Goal: Navigation & Orientation: Find specific page/section

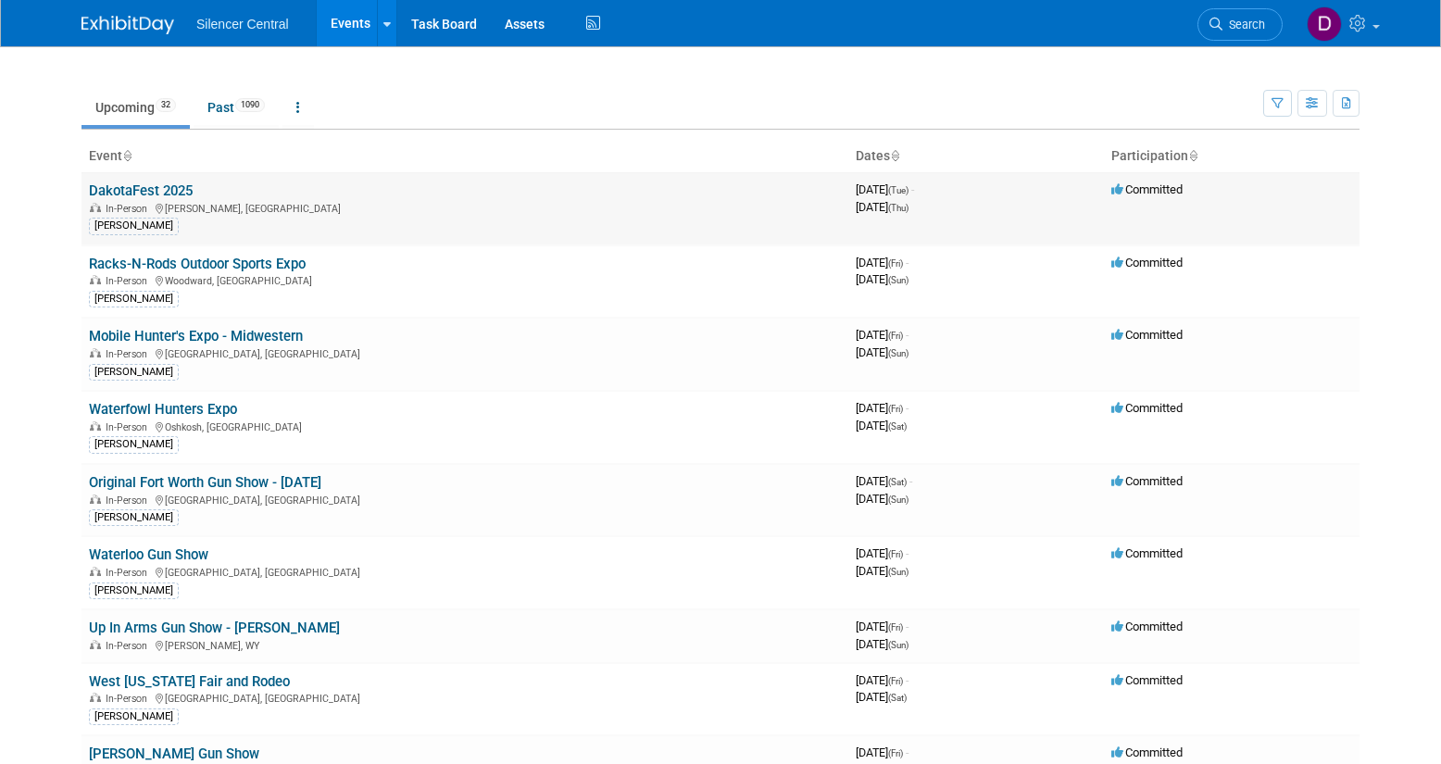
click at [169, 190] on link "DakotaFest 2025" at bounding box center [141, 190] width 104 height 17
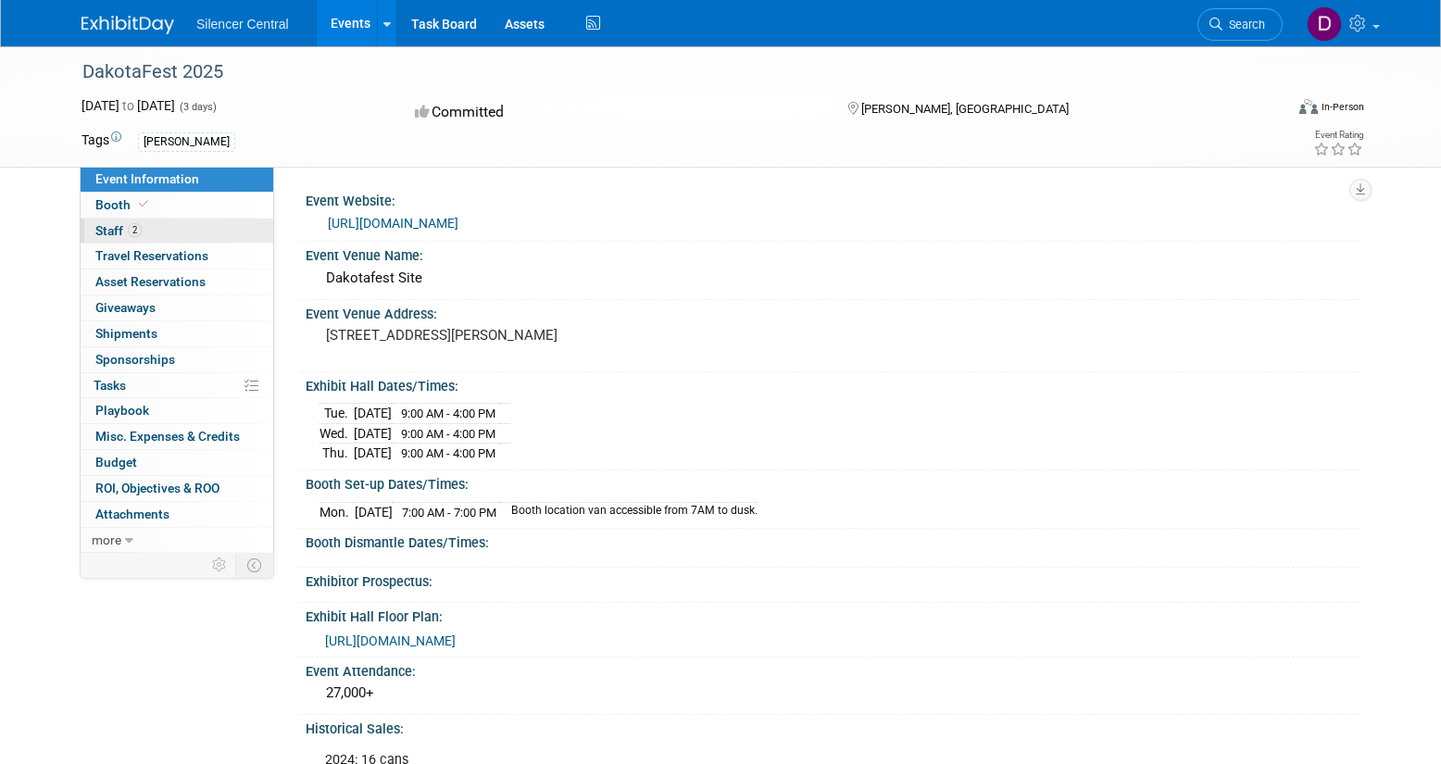
click at [192, 230] on link "2 Staff 2" at bounding box center [177, 231] width 193 height 25
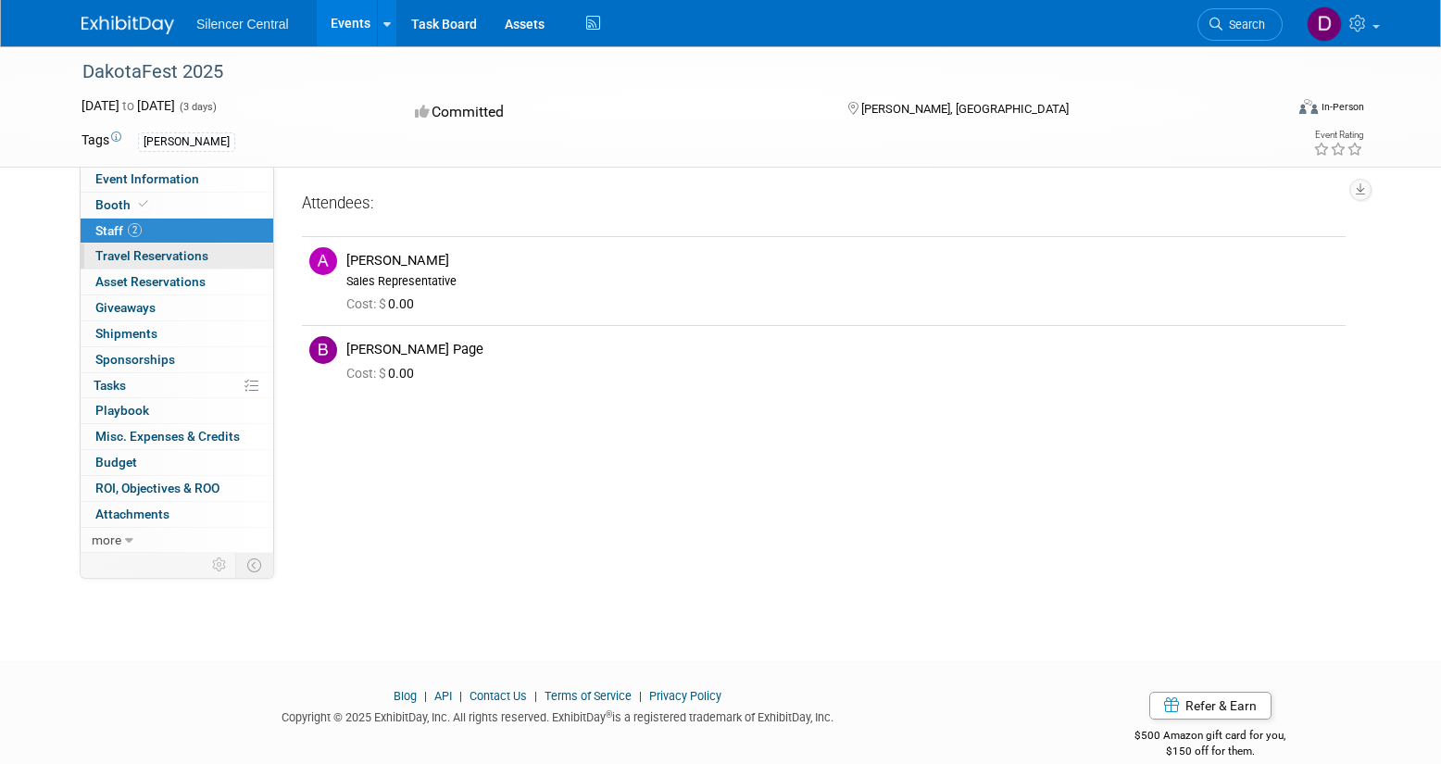
click at [233, 255] on link "0 Travel Reservations 0" at bounding box center [177, 256] width 193 height 25
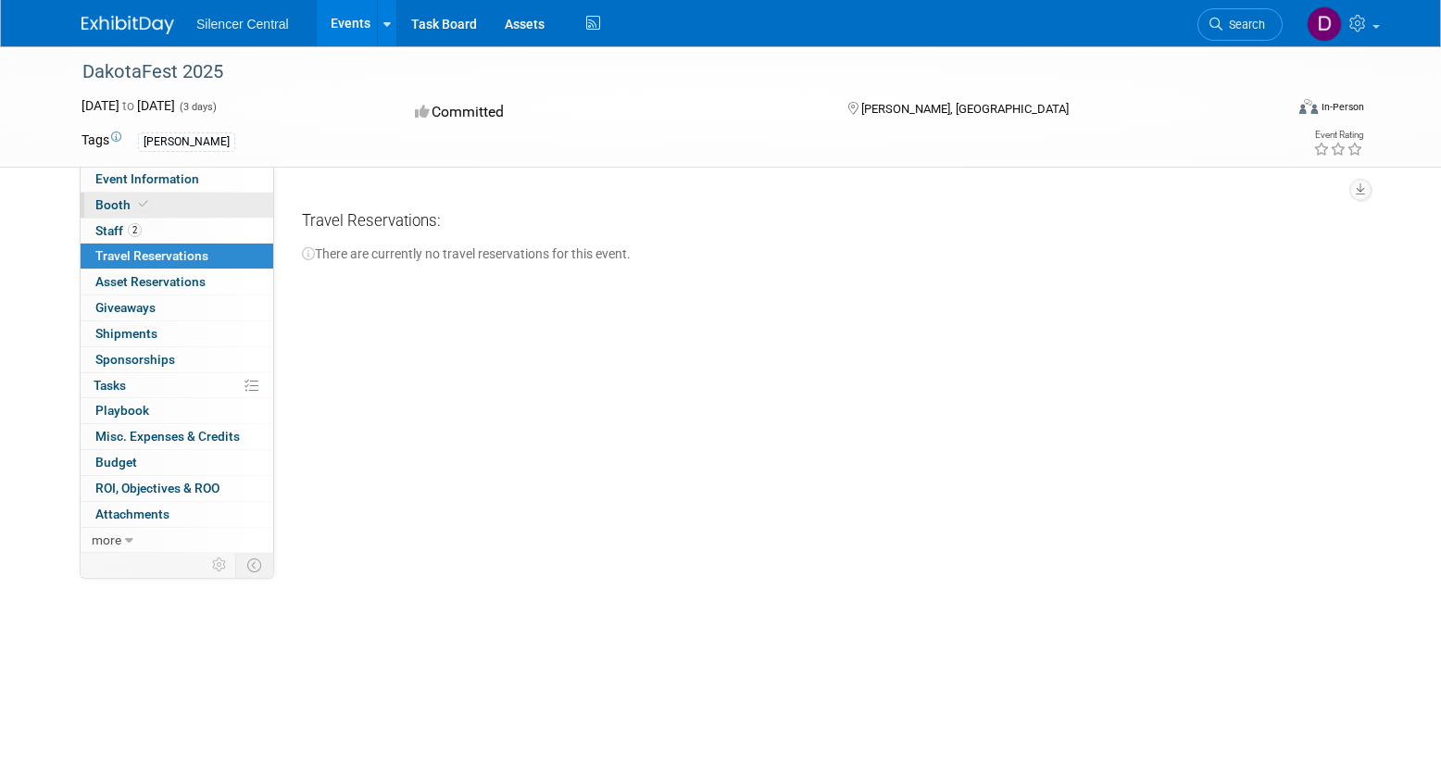
click at [229, 205] on link "Booth" at bounding box center [177, 205] width 193 height 25
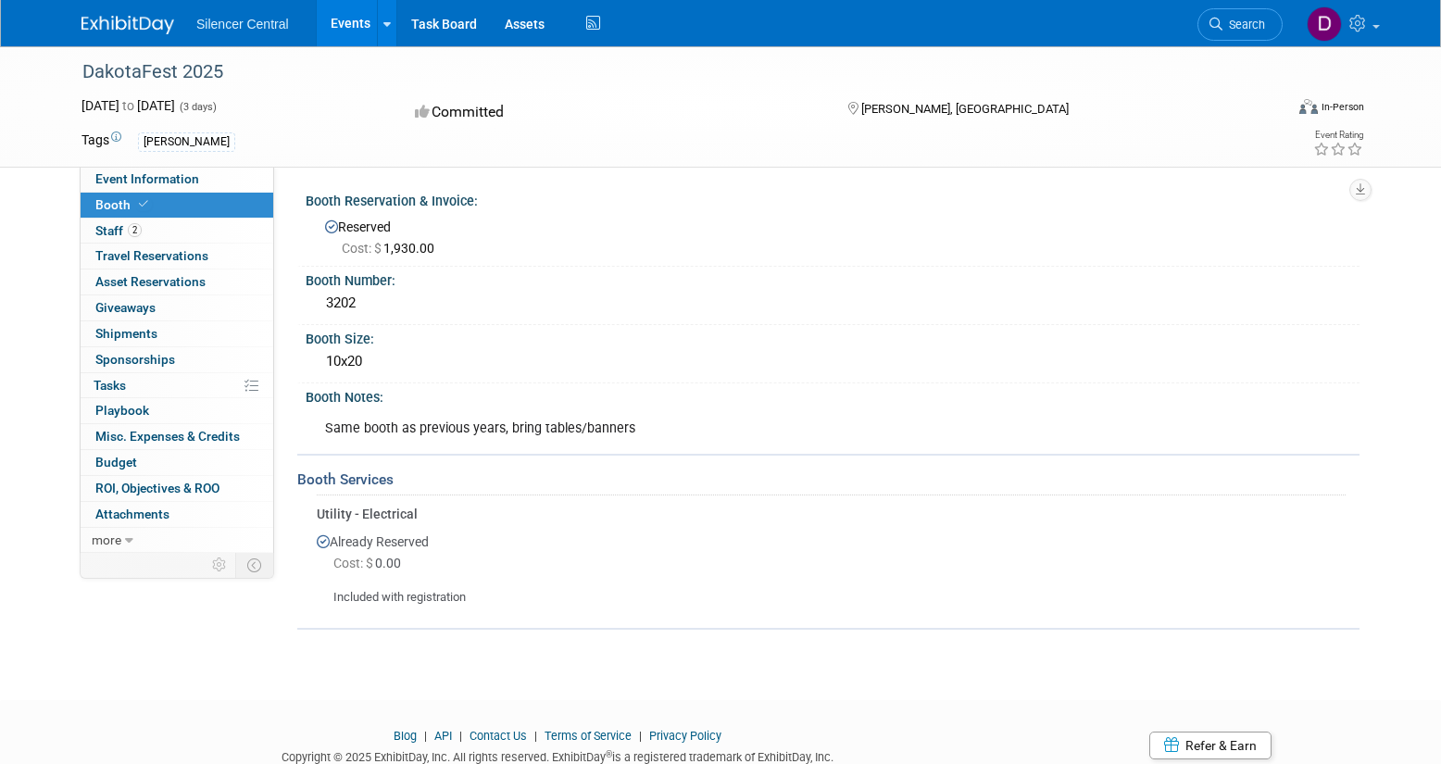
click at [348, 25] on link "Events" at bounding box center [351, 23] width 68 height 46
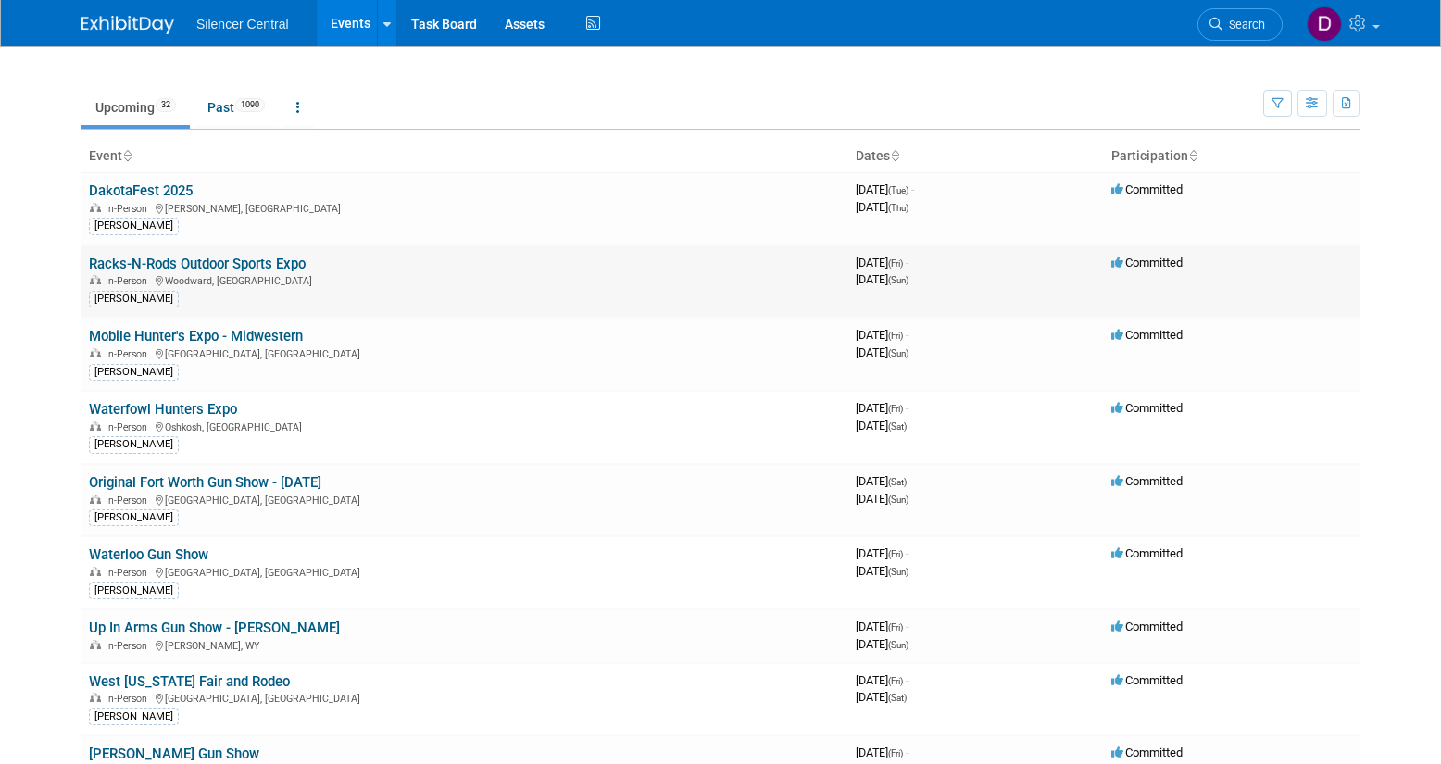
click at [280, 295] on div "[PERSON_NAME]" at bounding box center [465, 297] width 752 height 19
click at [262, 264] on link "Racks-N-Rods Outdoor Sports Expo" at bounding box center [197, 264] width 217 height 17
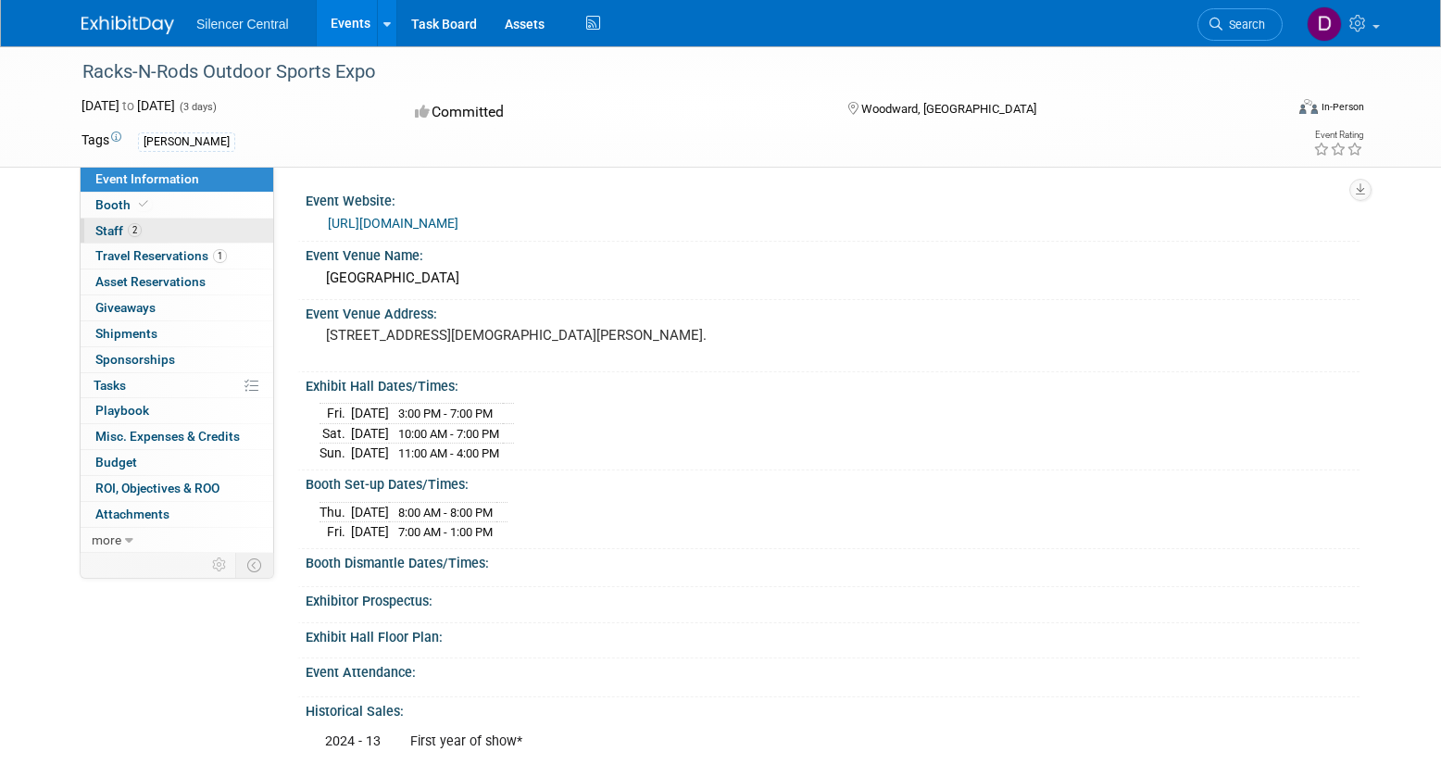
click at [177, 226] on link "2 Staff 2" at bounding box center [177, 231] width 193 height 25
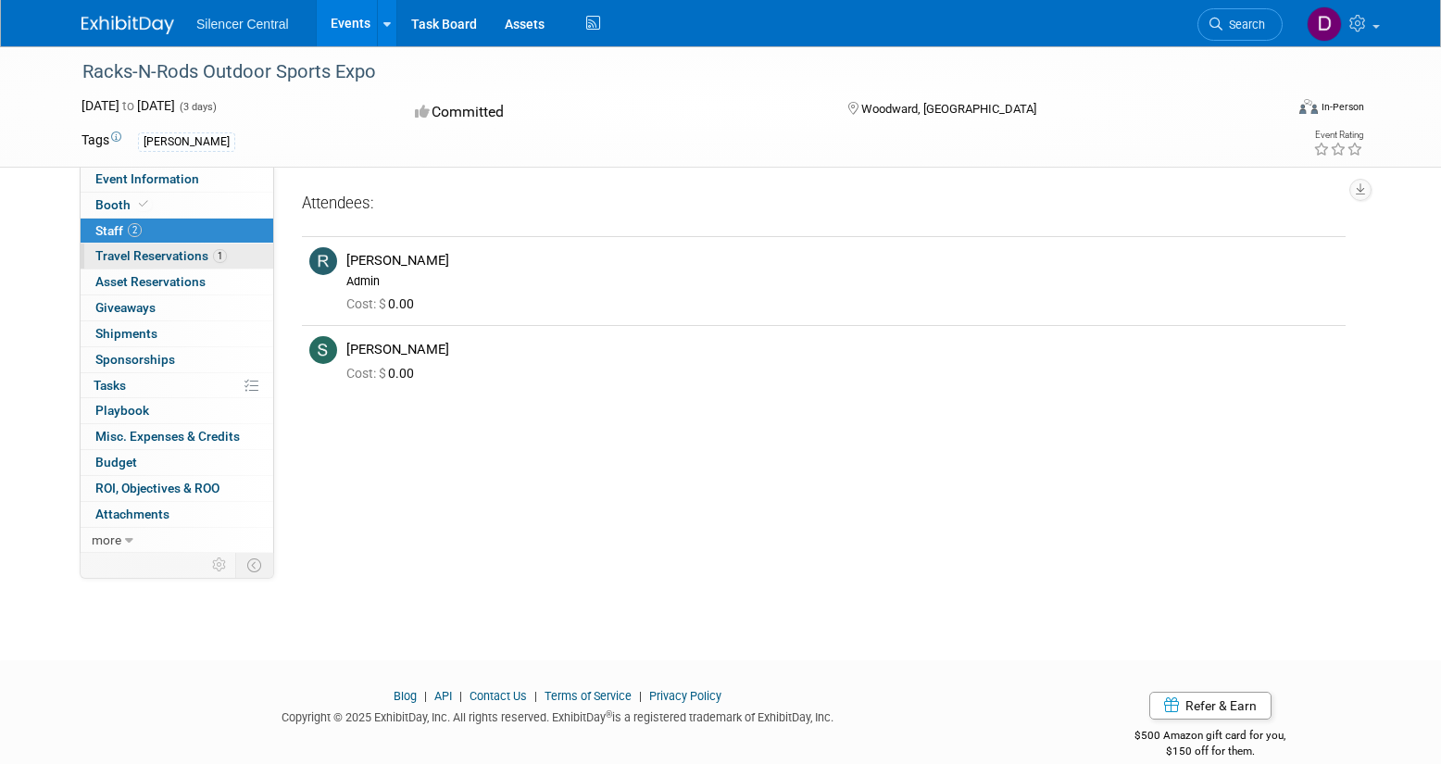
click at [246, 257] on link "1 Travel Reservations 1" at bounding box center [177, 256] width 193 height 25
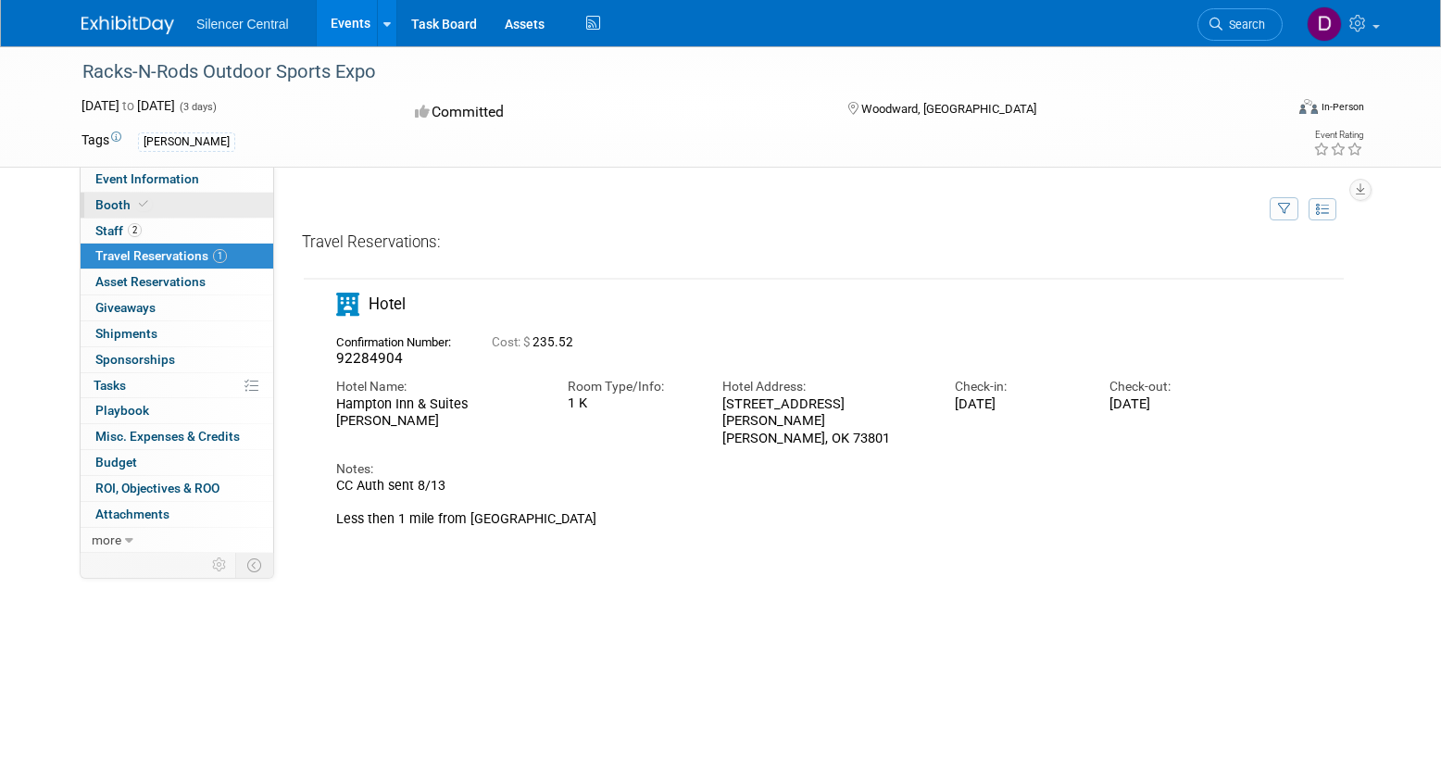
click at [213, 204] on link "Booth" at bounding box center [177, 205] width 193 height 25
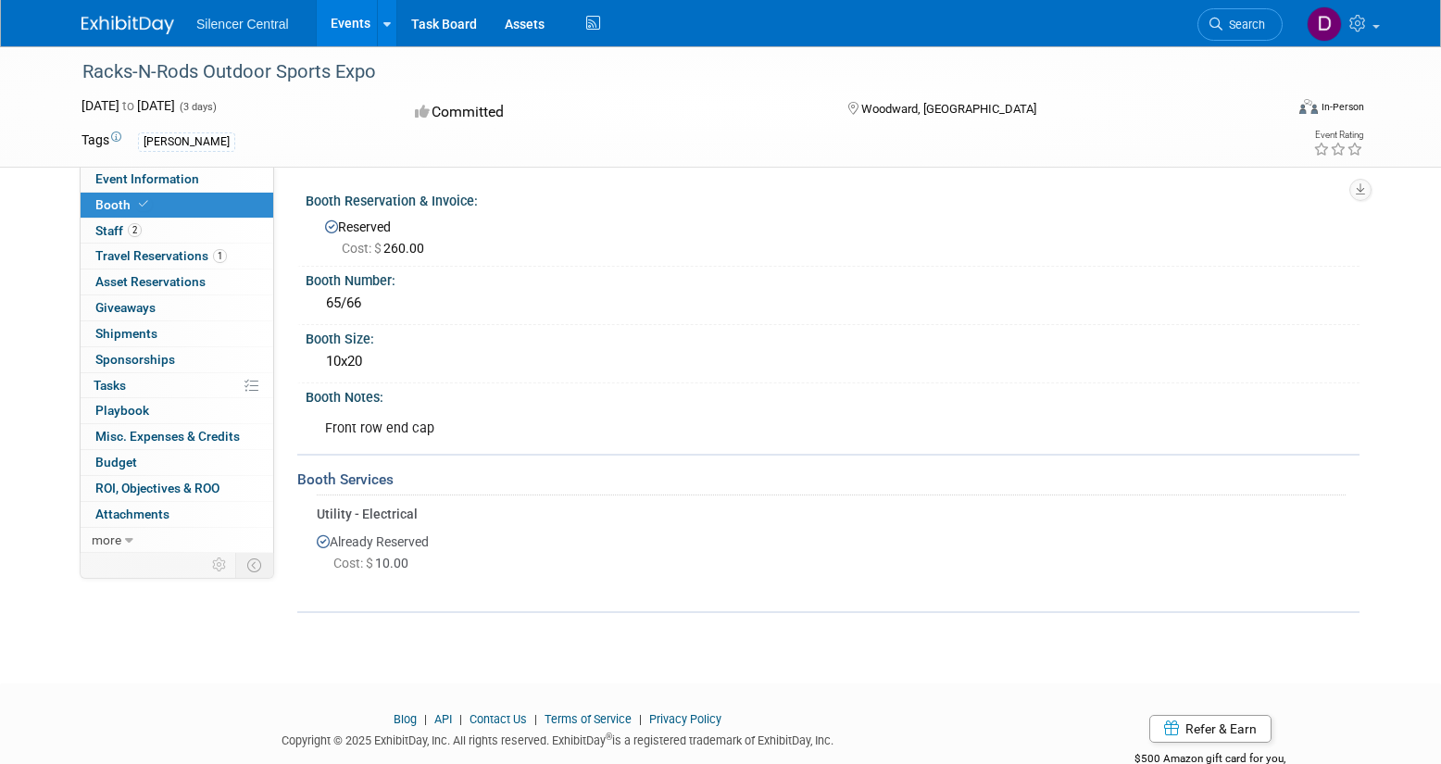
click at [344, 25] on link "Events" at bounding box center [351, 23] width 68 height 46
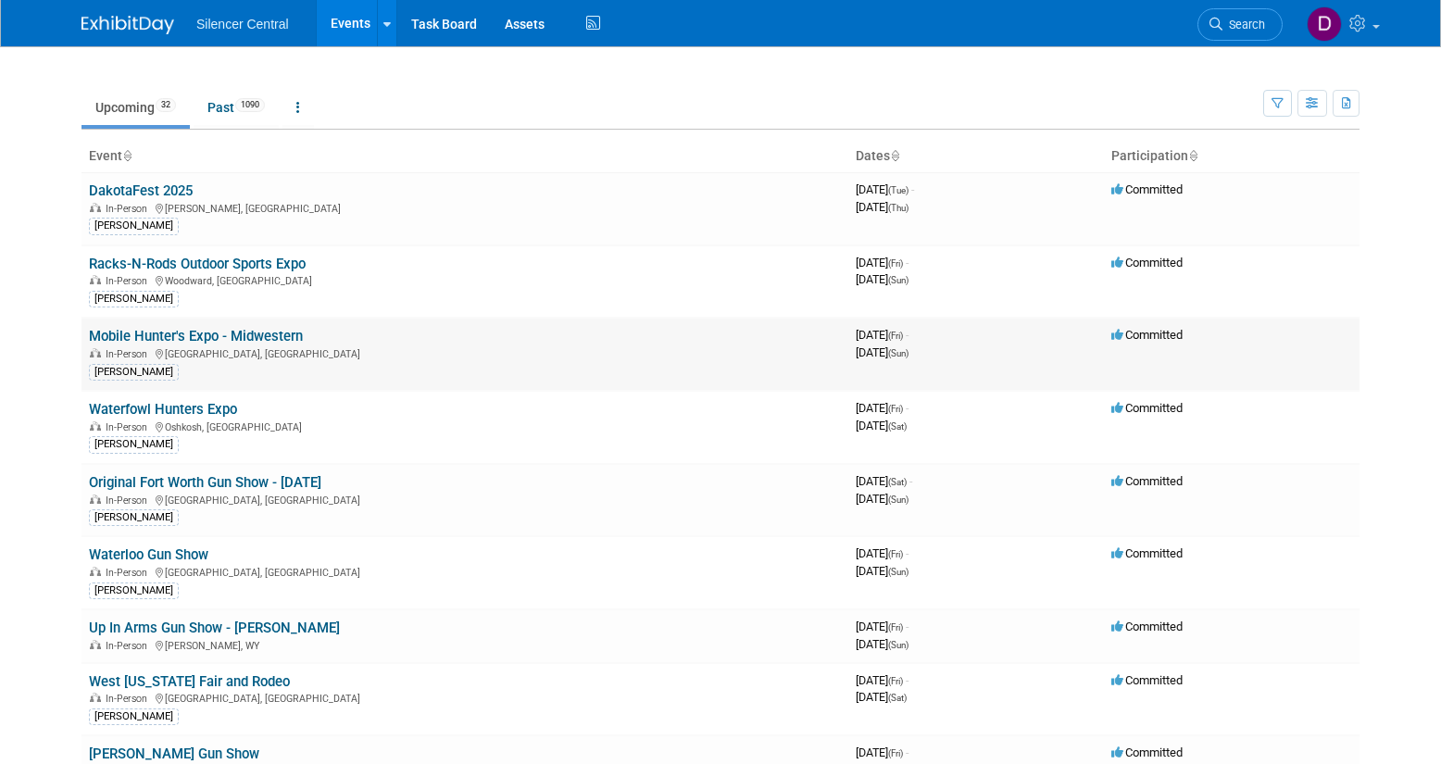
click at [272, 340] on link "Mobile Hunter's Expo - Midwestern" at bounding box center [196, 336] width 214 height 17
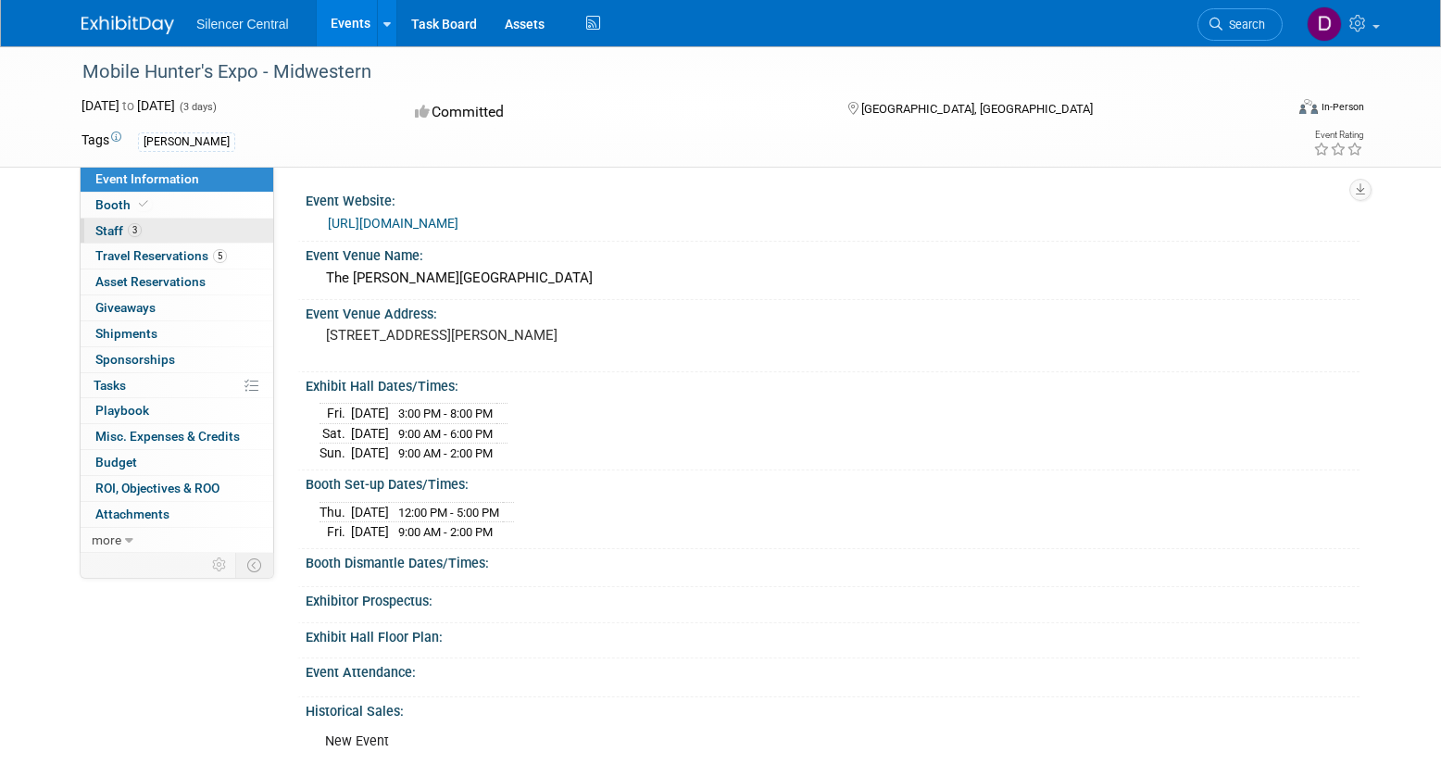
click at [248, 228] on link "3 Staff 3" at bounding box center [177, 231] width 193 height 25
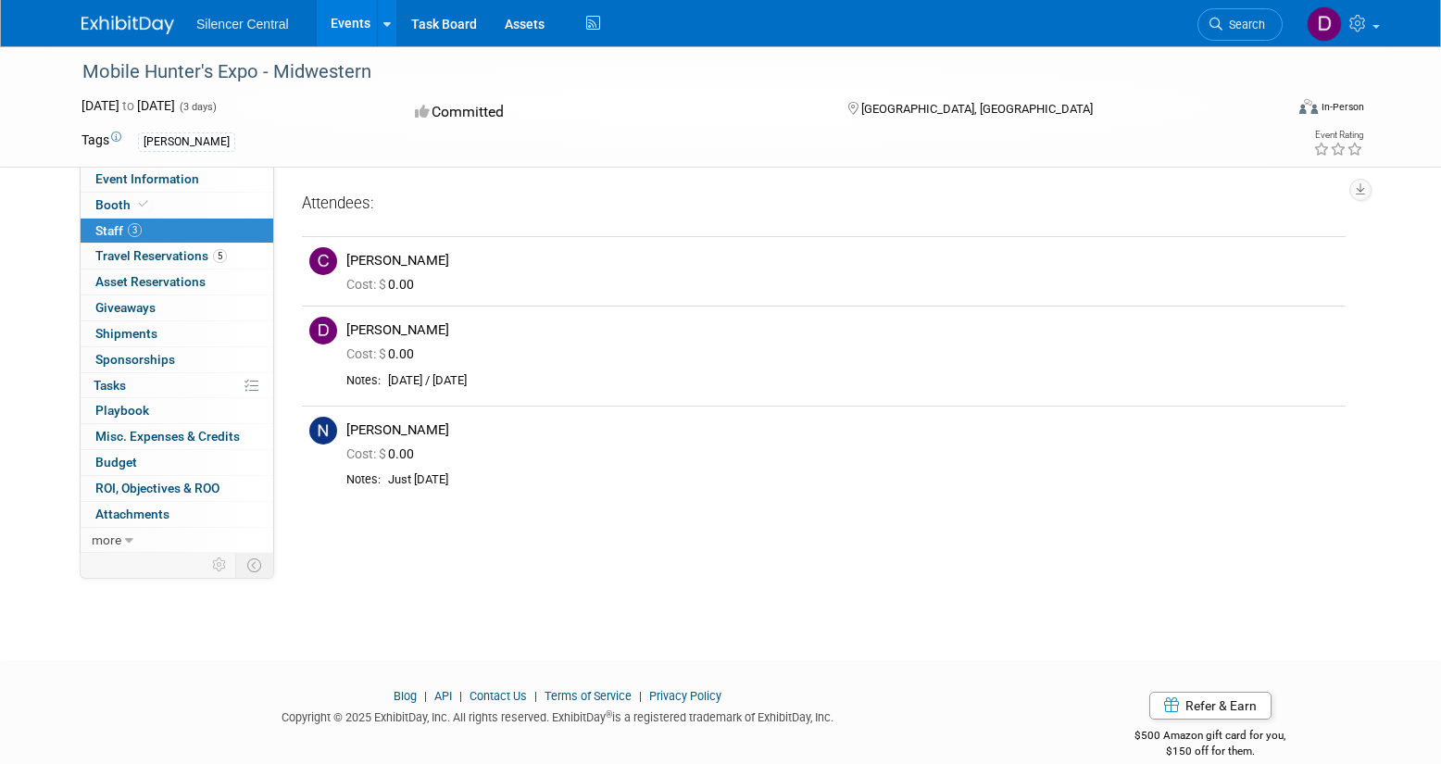
click at [345, 25] on link "Events" at bounding box center [351, 23] width 68 height 46
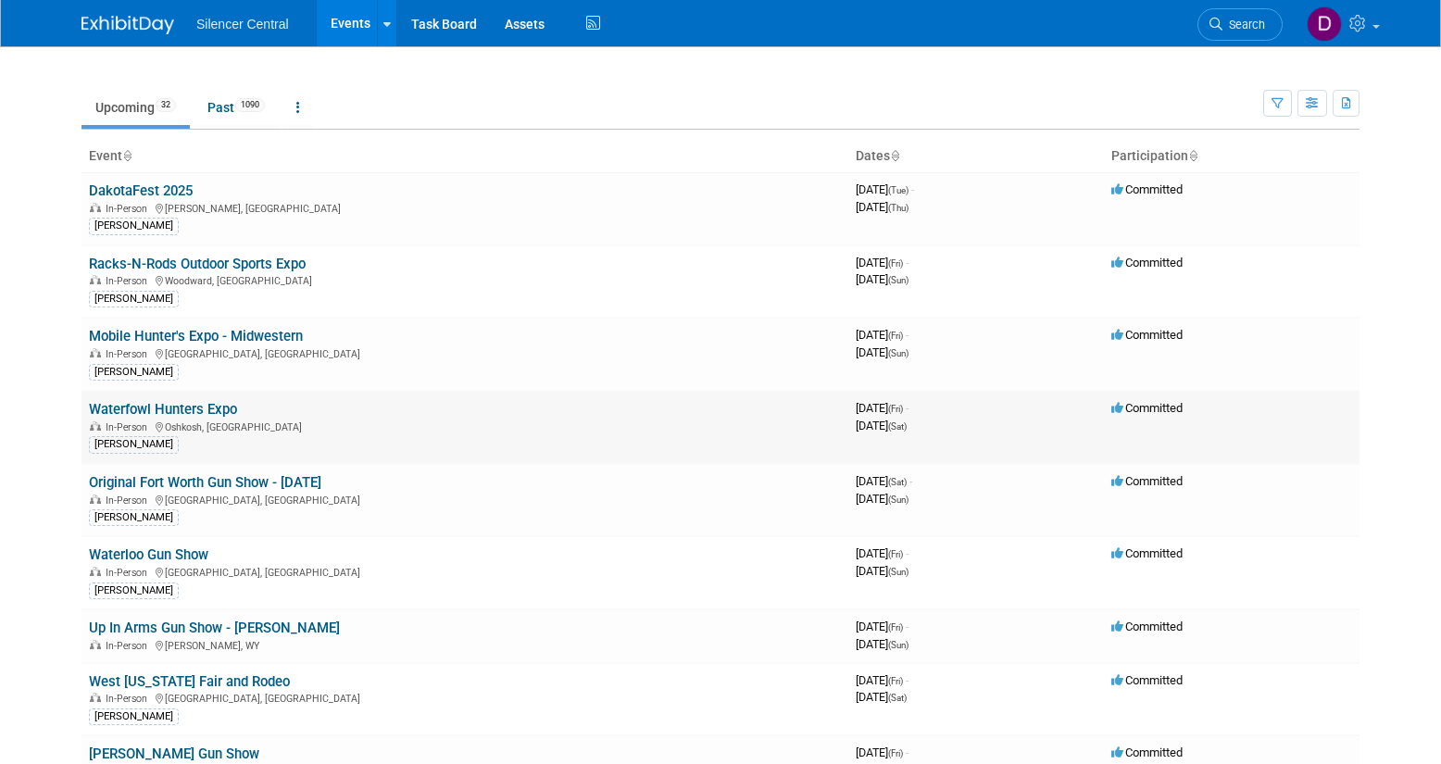
click at [231, 409] on link "Waterfowl Hunters Expo" at bounding box center [163, 409] width 148 height 17
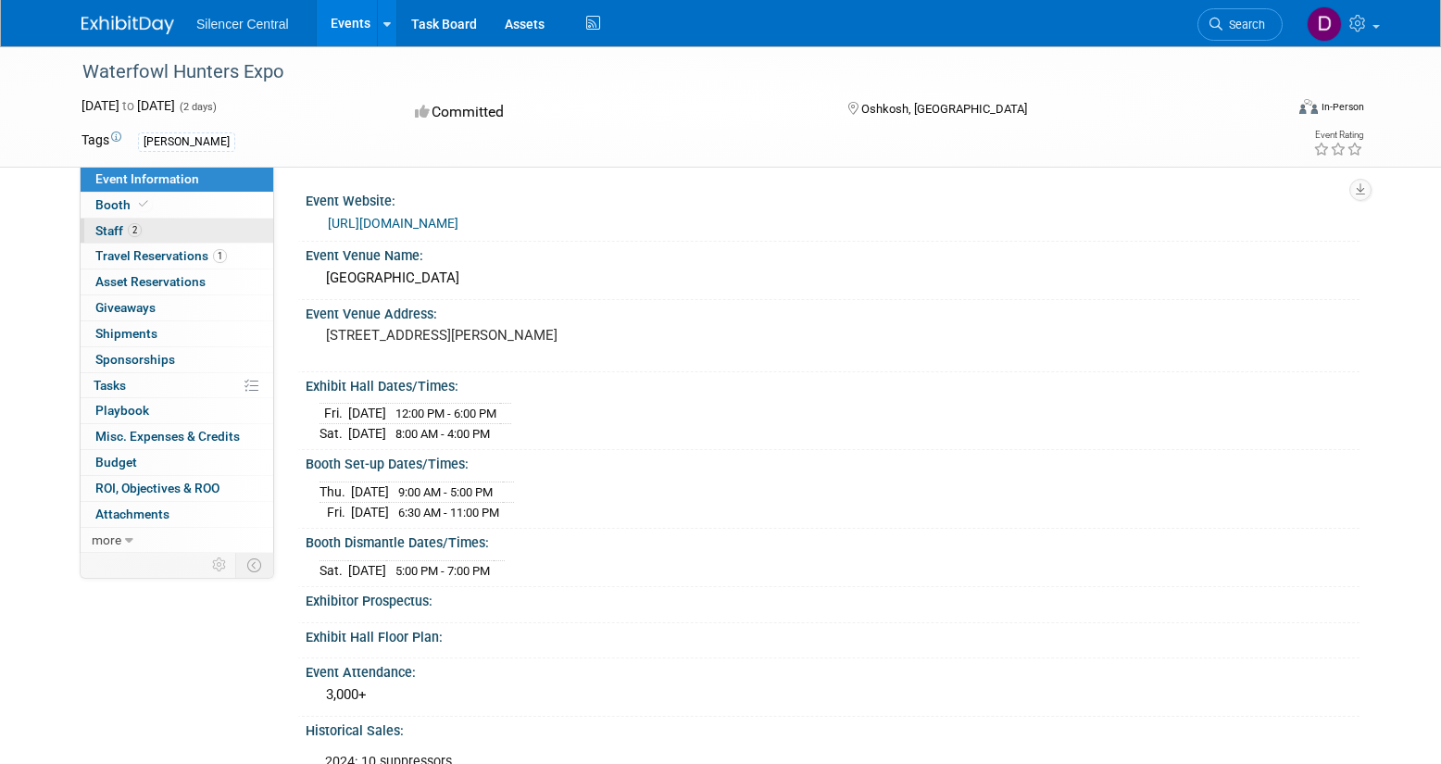
click at [212, 233] on link "2 Staff 2" at bounding box center [177, 231] width 193 height 25
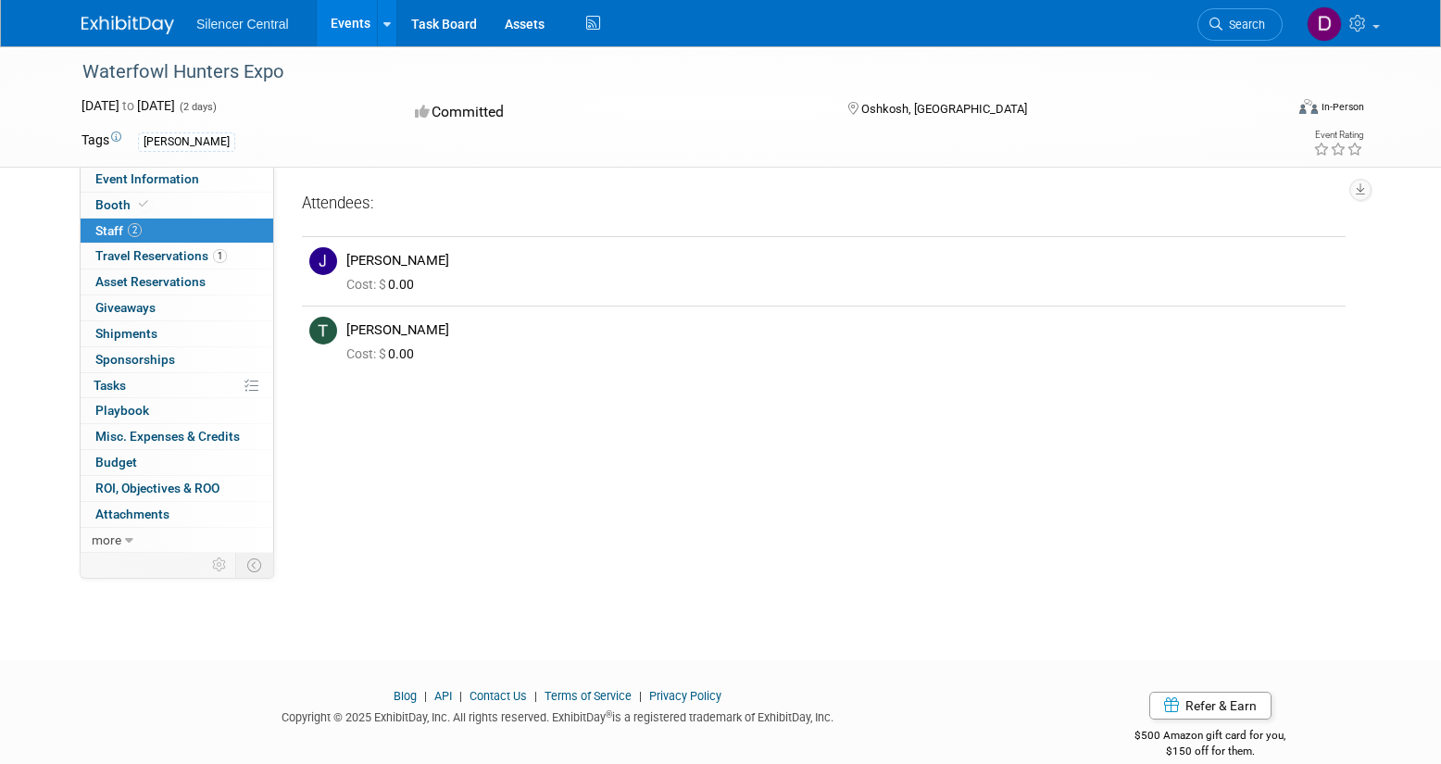
click at [348, 139] on div "[PERSON_NAME]" at bounding box center [642, 142] width 1008 height 20
click at [347, 24] on link "Events" at bounding box center [351, 23] width 68 height 46
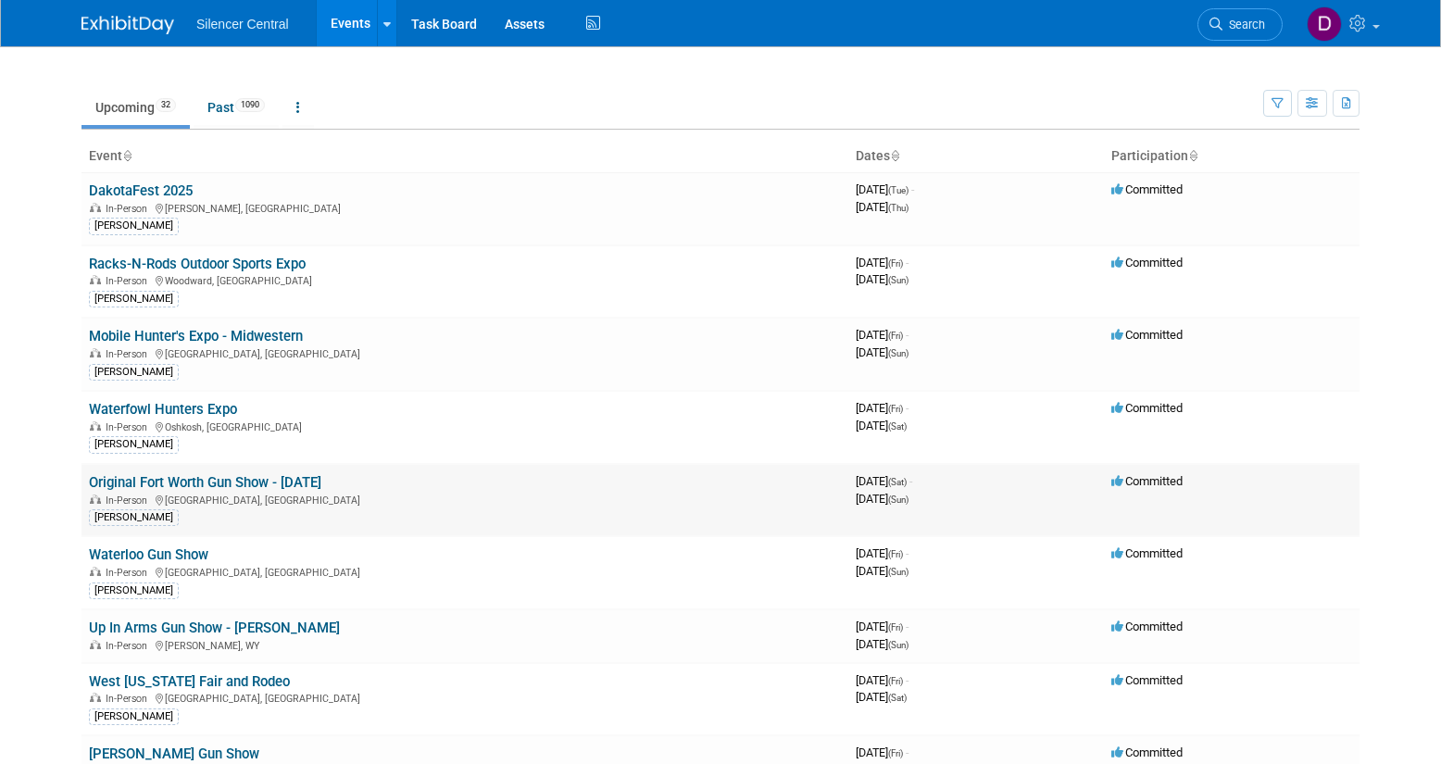
click at [265, 491] on td "Original Fort Worth Gun Show - [DATE] In-Person [GEOGRAPHIC_DATA], [GEOGRAPHIC_…" at bounding box center [464, 500] width 767 height 73
click at [275, 483] on link "Original Fort Worth Gun Show - [DATE]" at bounding box center [205, 482] width 232 height 17
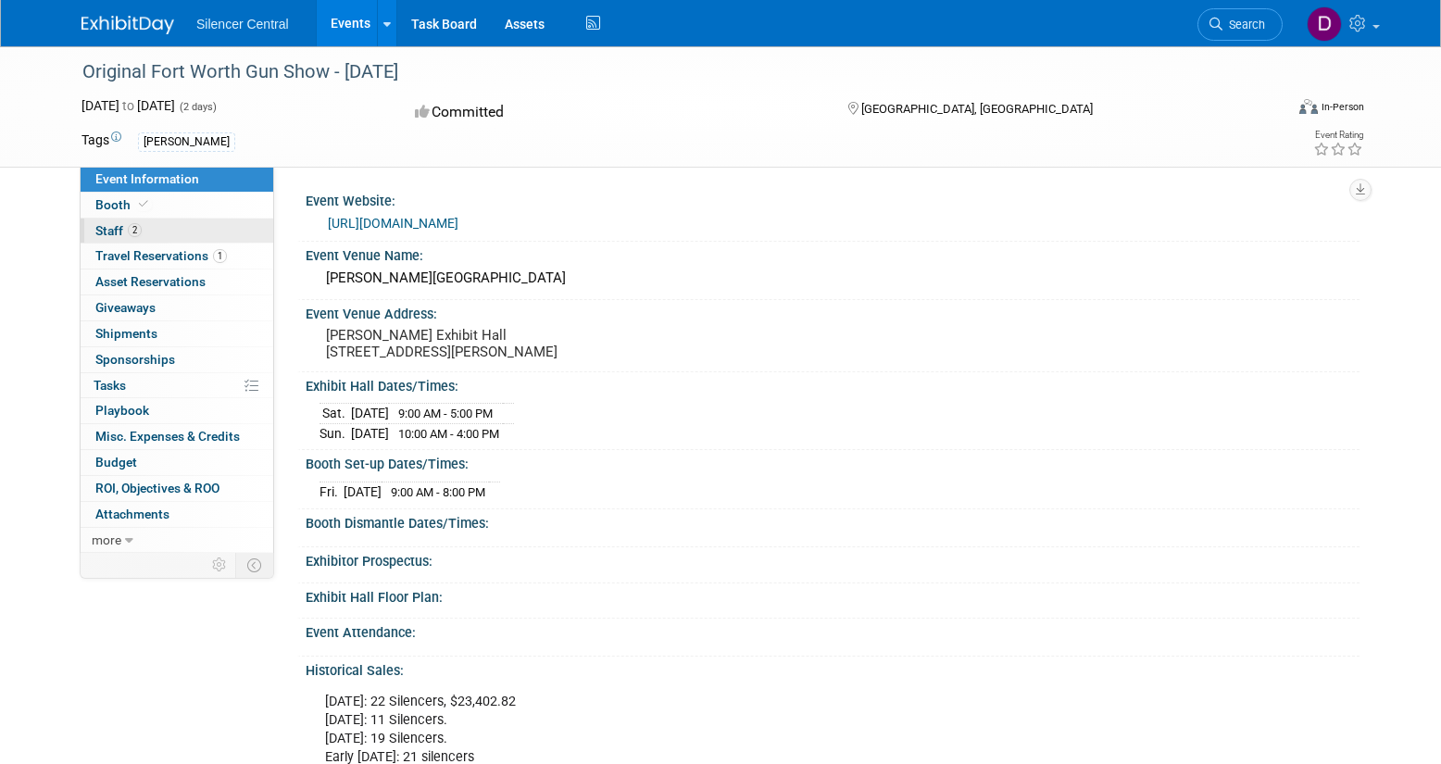
click at [207, 233] on link "2 Staff 2" at bounding box center [177, 231] width 193 height 25
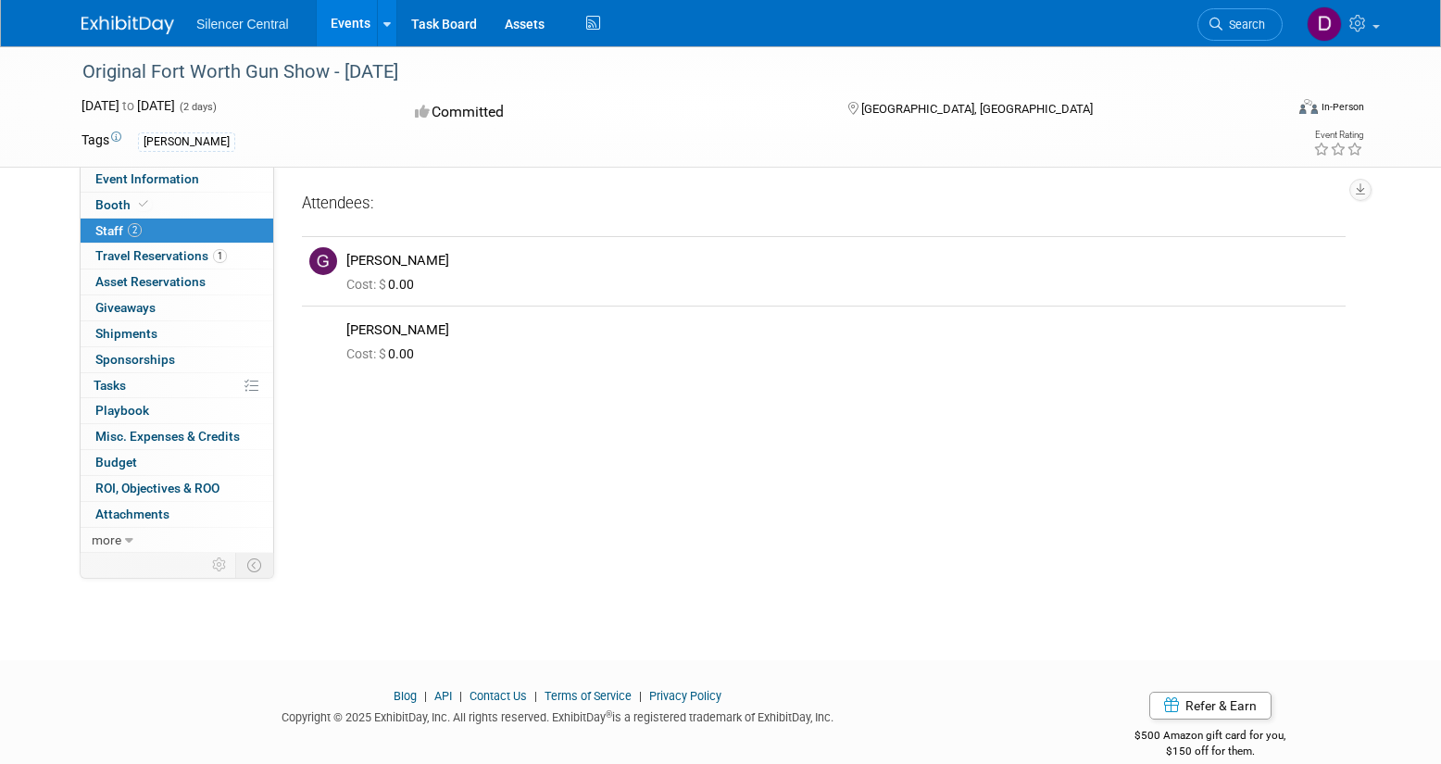
click at [344, 22] on link "Events" at bounding box center [351, 23] width 68 height 46
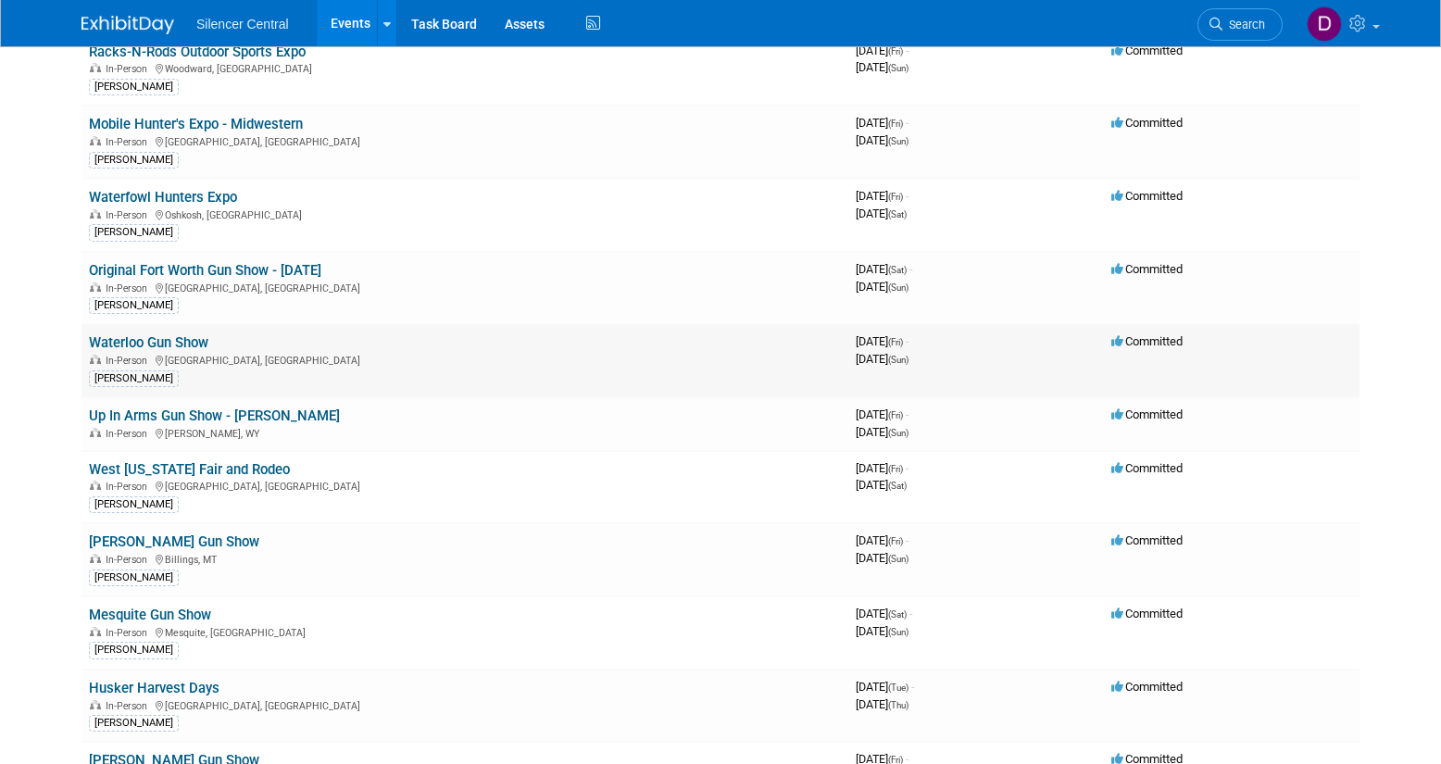
scroll to position [219, 0]
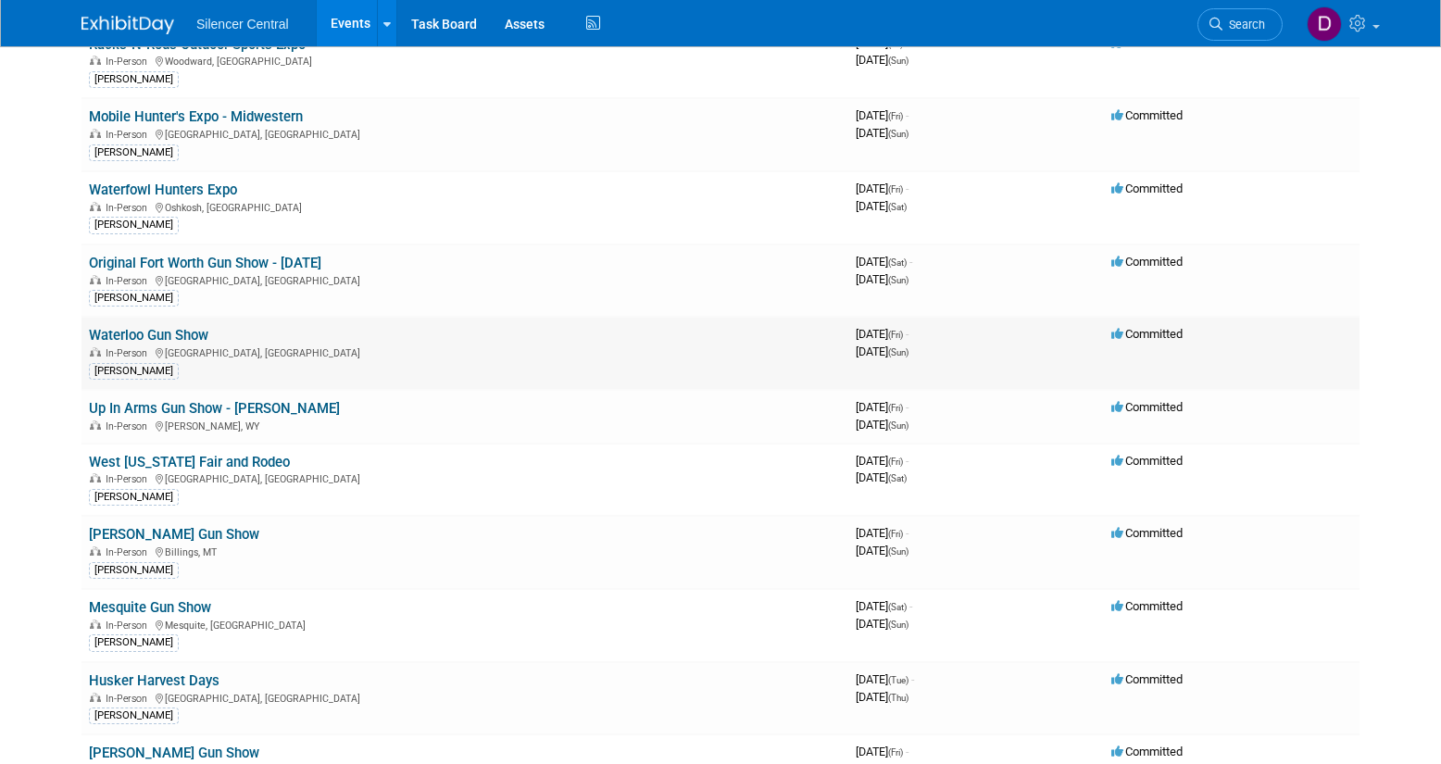
click at [192, 338] on link "Waterloo Gun Show" at bounding box center [148, 335] width 119 height 17
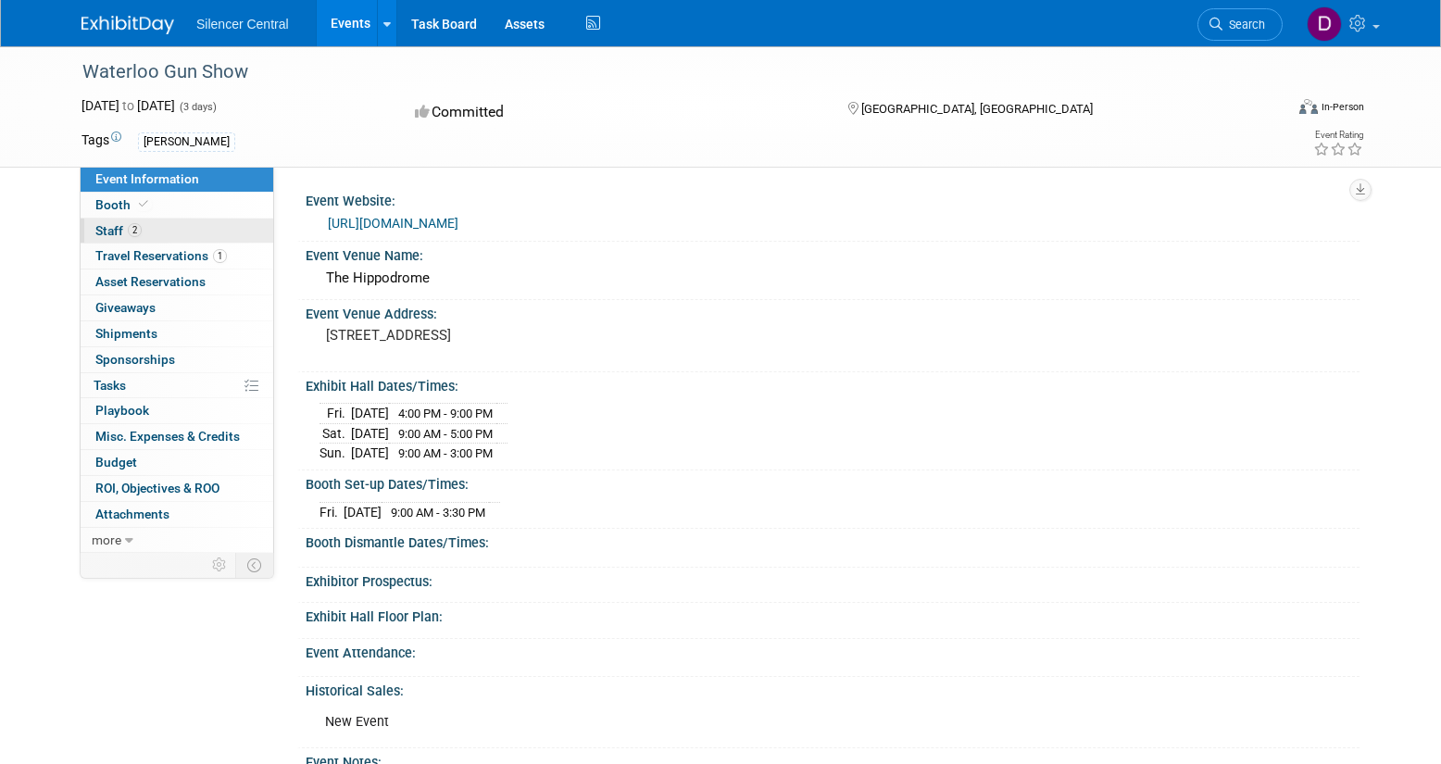
click at [205, 232] on link "2 Staff 2" at bounding box center [177, 231] width 193 height 25
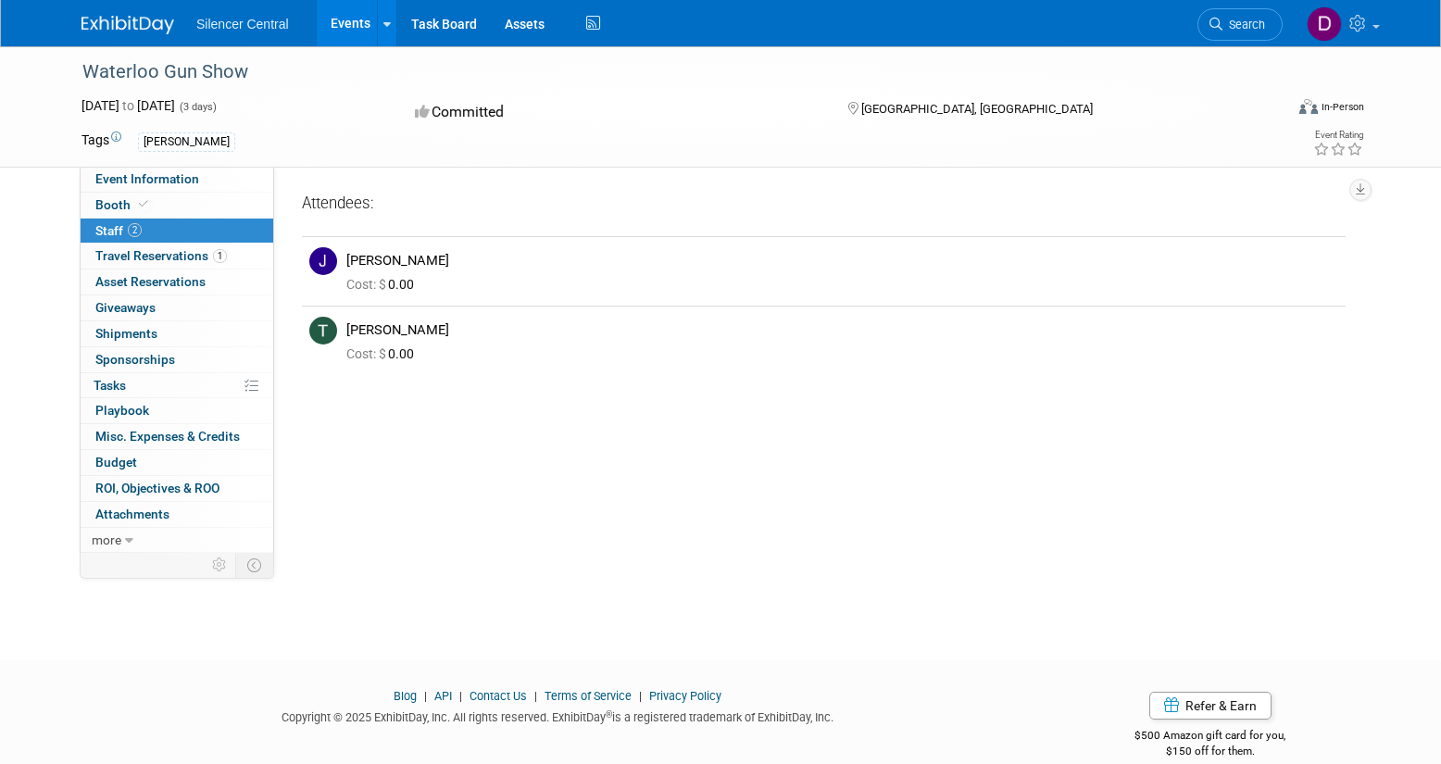
click at [348, 26] on link "Events" at bounding box center [351, 23] width 68 height 46
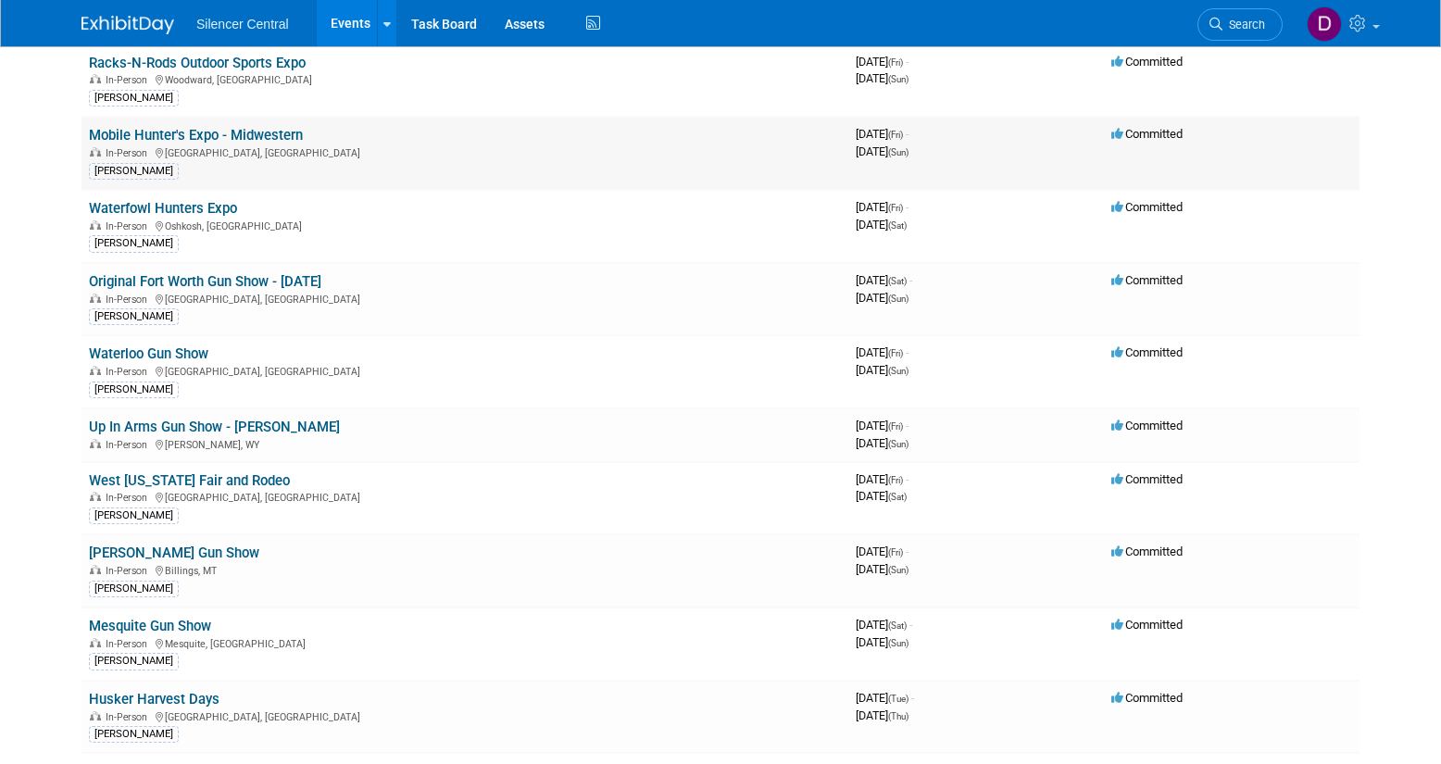
scroll to position [214, 0]
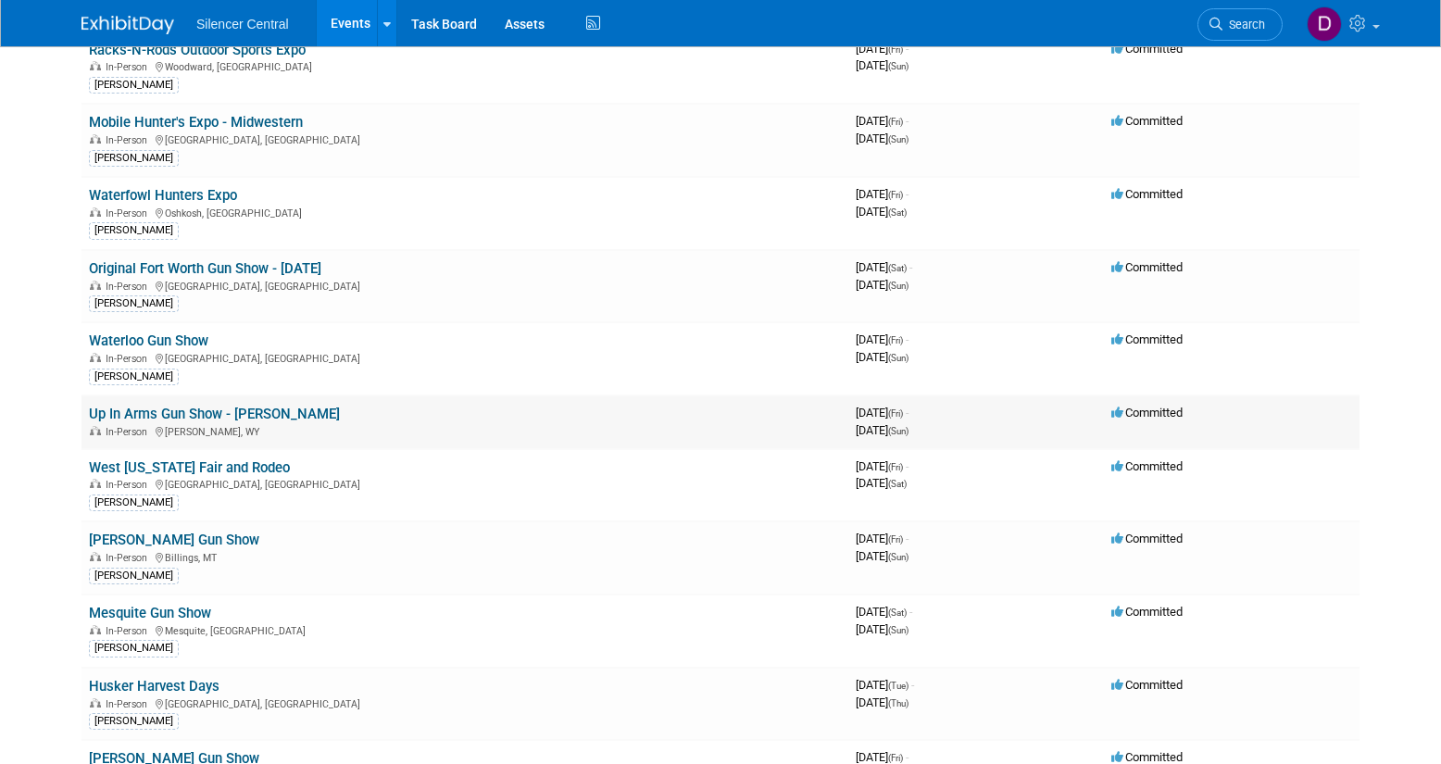
click at [141, 417] on link "Up In Arms Gun Show - [PERSON_NAME]" at bounding box center [214, 414] width 251 height 17
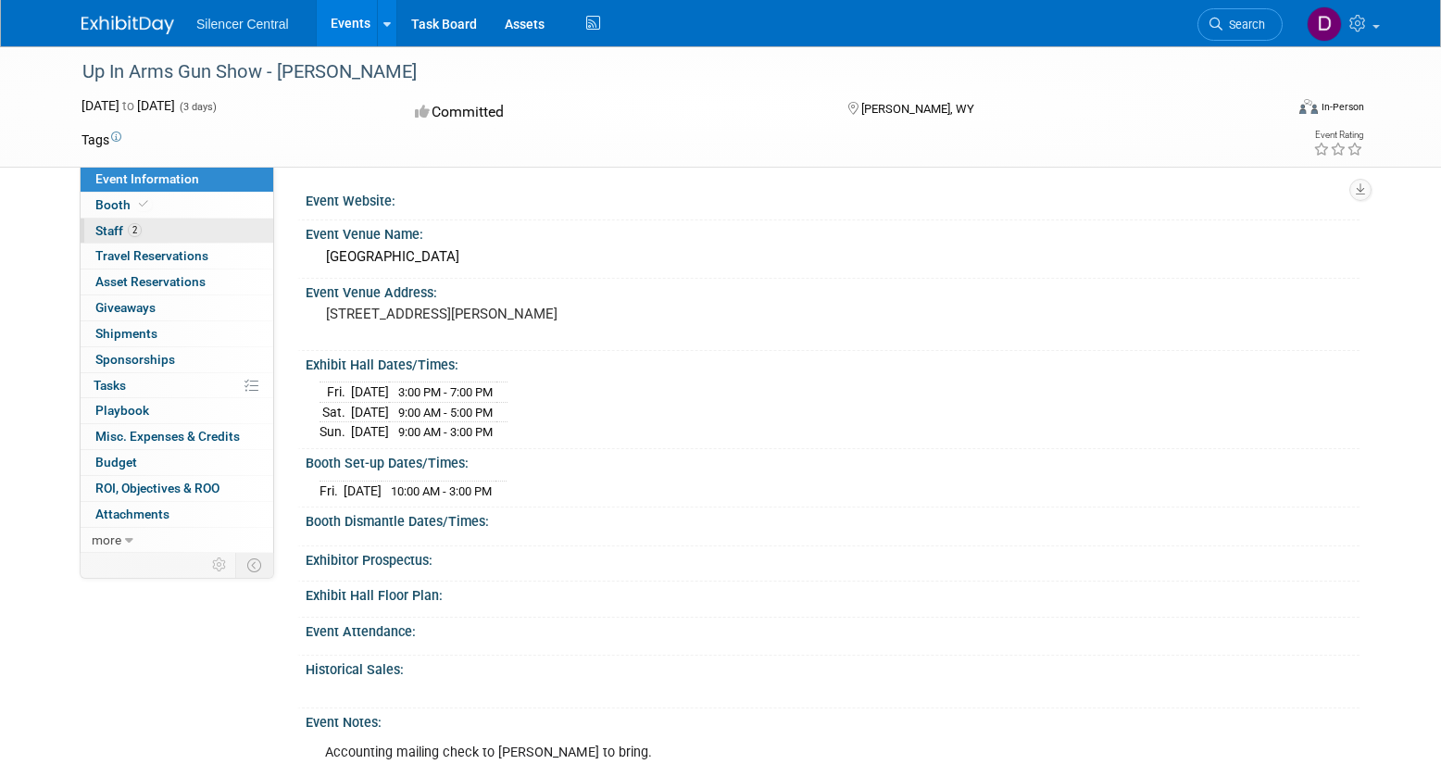
click at [193, 233] on link "2 Staff 2" at bounding box center [177, 231] width 193 height 25
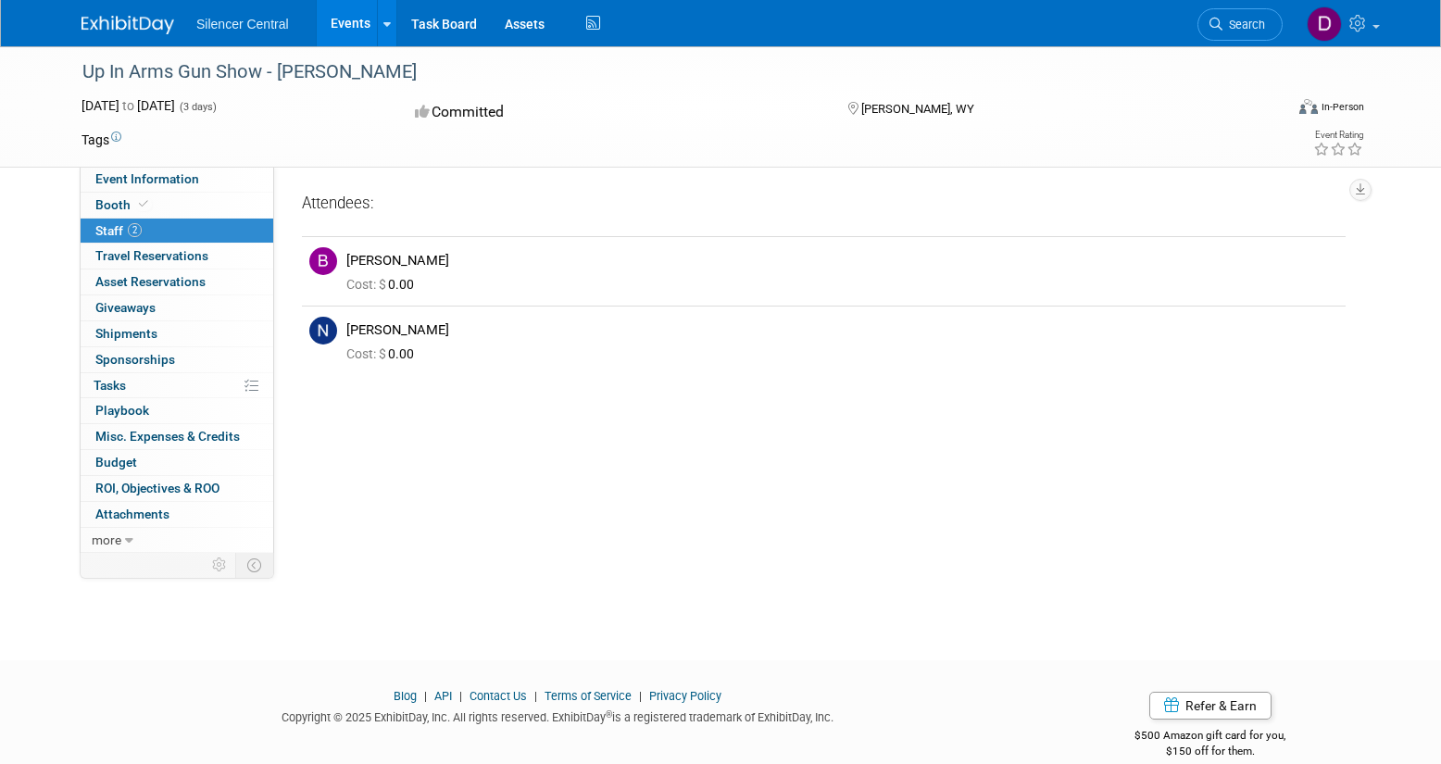
click at [357, 27] on link "Events" at bounding box center [351, 23] width 68 height 46
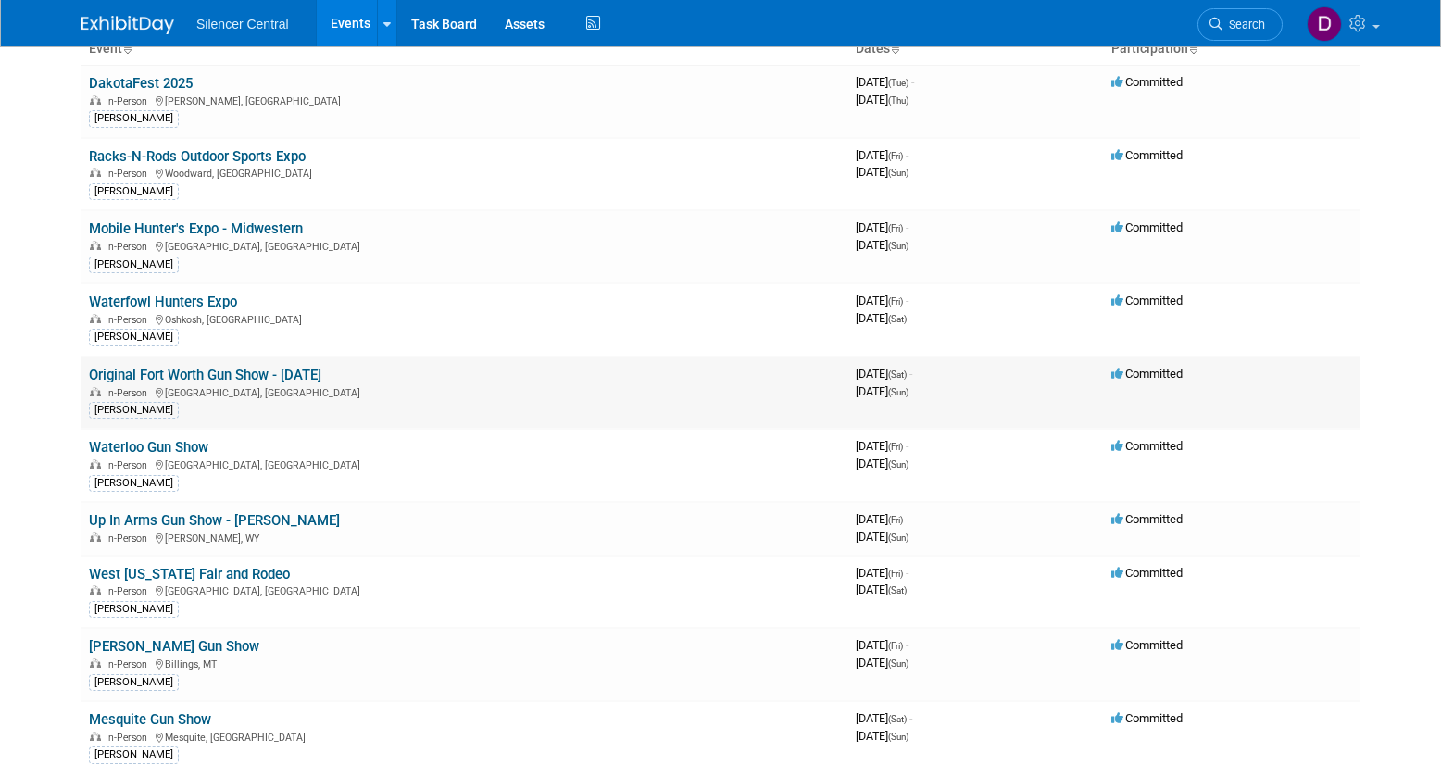
scroll to position [113, 0]
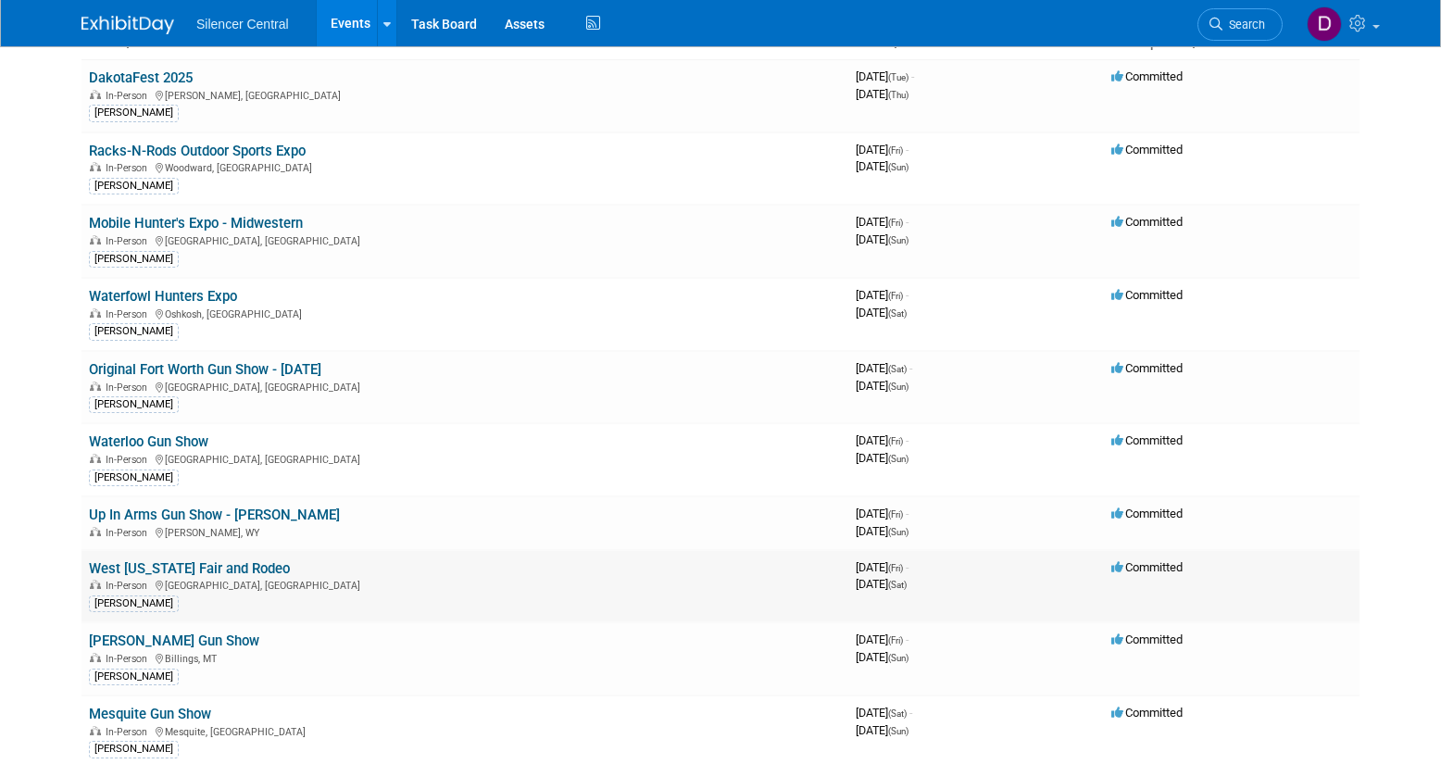
click at [204, 570] on link "West [US_STATE] Fair and Rodeo" at bounding box center [189, 568] width 201 height 17
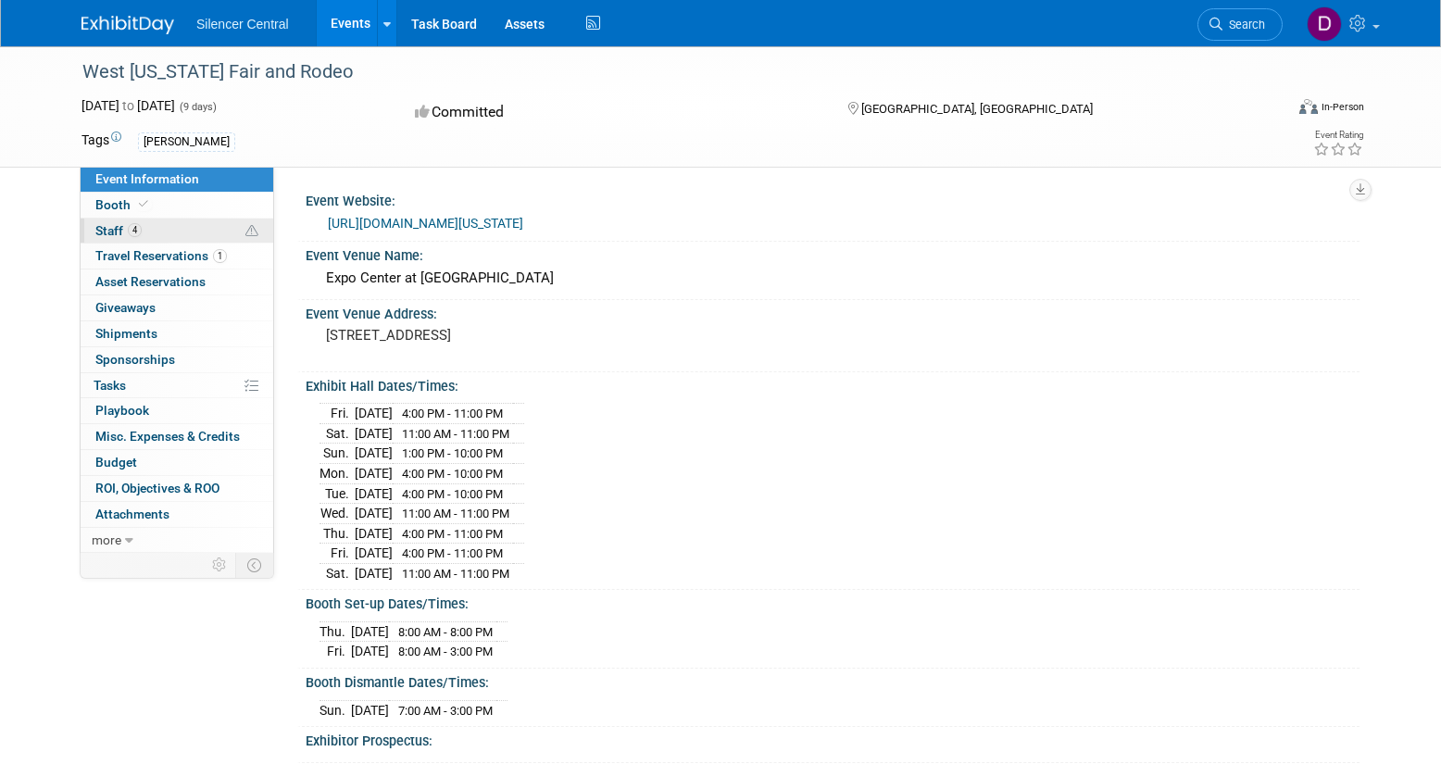
click at [253, 232] on icon at bounding box center [251, 231] width 13 height 13
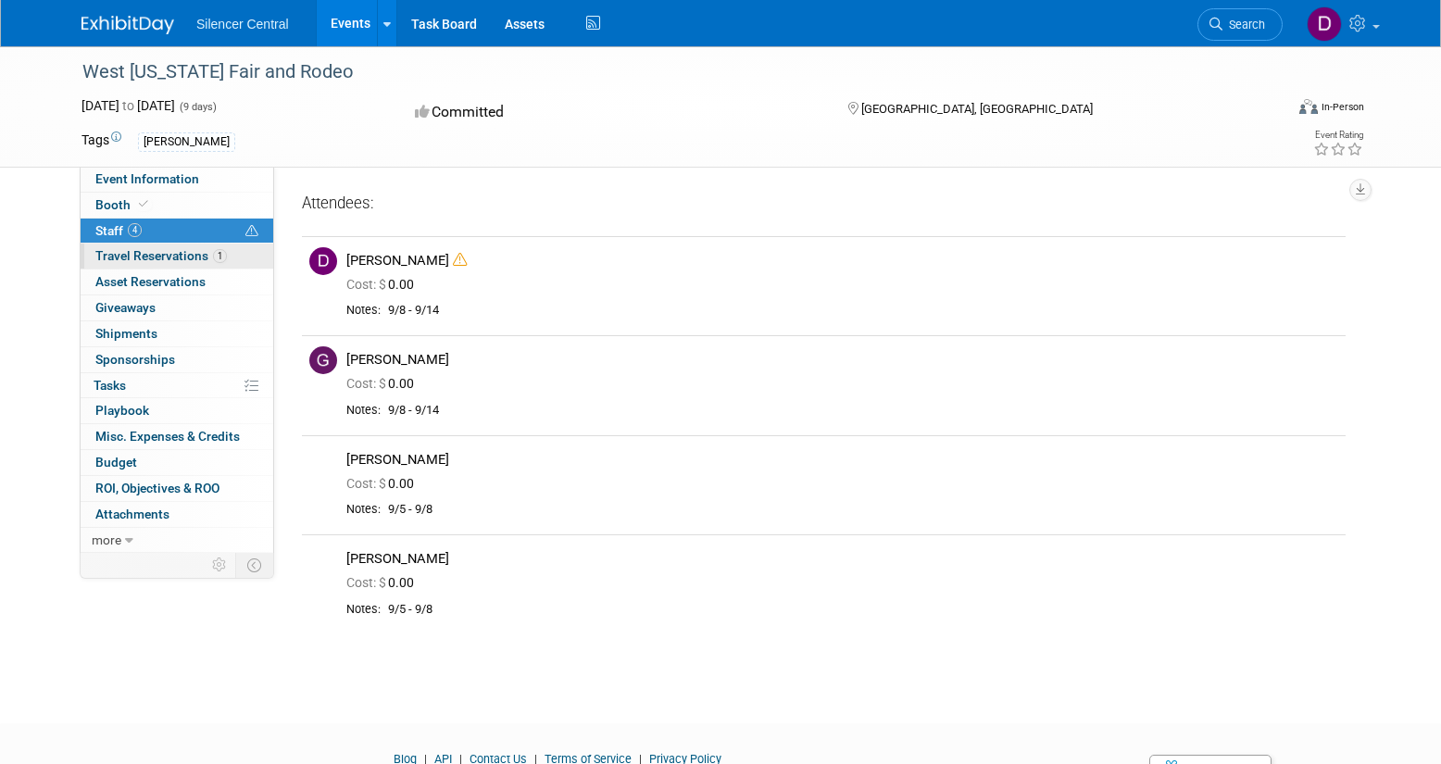
click at [251, 257] on link "1 Travel Reservations 1" at bounding box center [177, 256] width 193 height 25
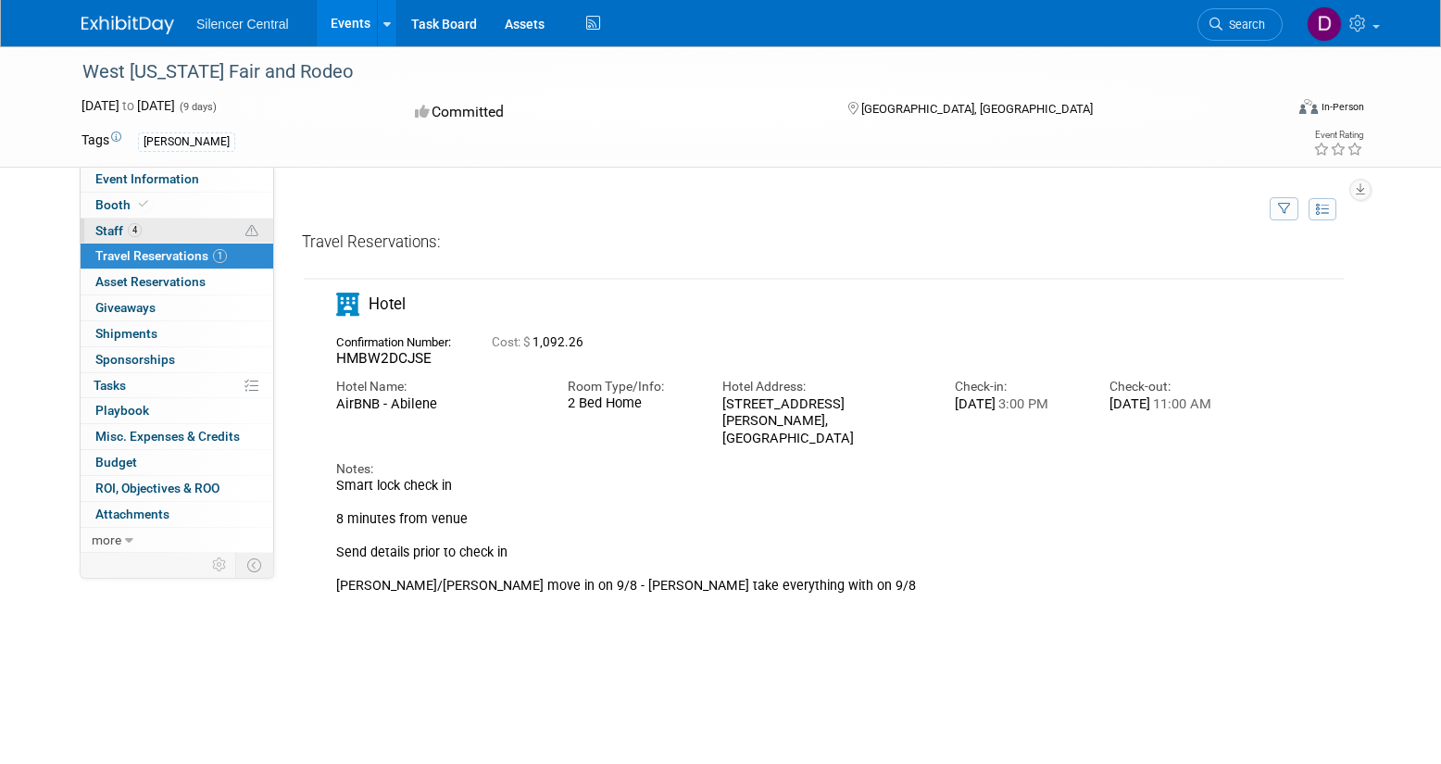
click at [180, 229] on link "4 Staff 4" at bounding box center [177, 231] width 193 height 25
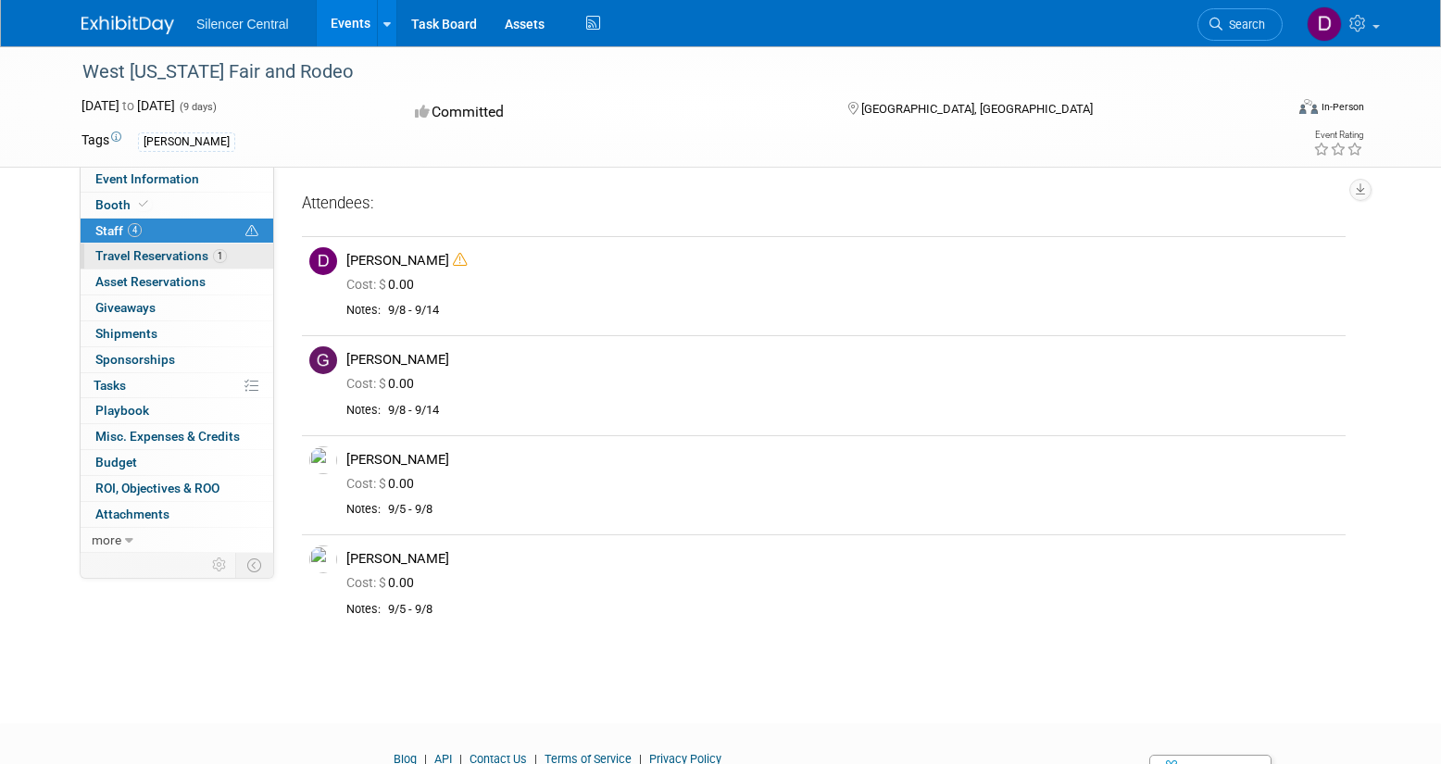
click at [147, 257] on span "Travel Reservations 1" at bounding box center [161, 255] width 132 height 15
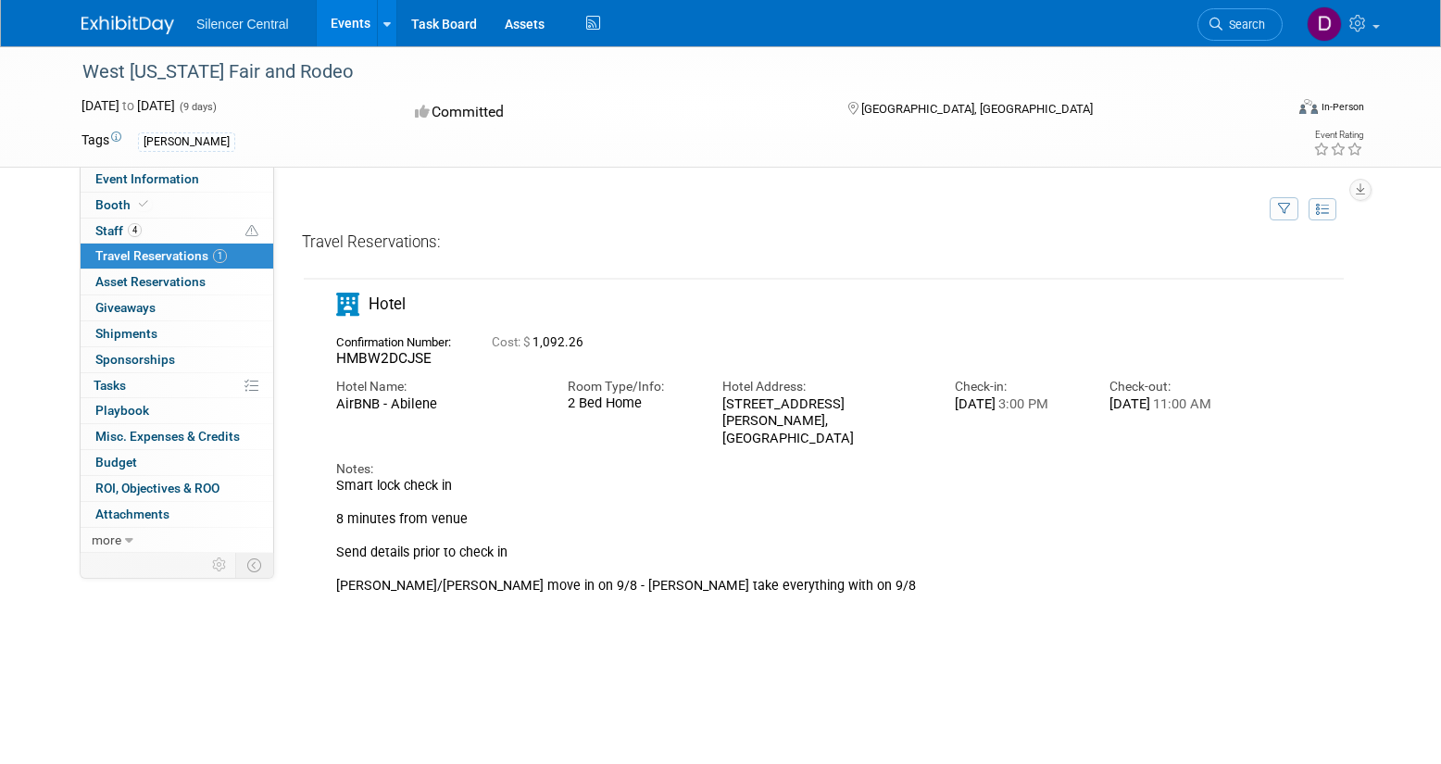
click at [357, 131] on div "Tags Cade Cox" at bounding box center [613, 142] width 1064 height 28
click at [345, 21] on link "Events" at bounding box center [351, 23] width 68 height 46
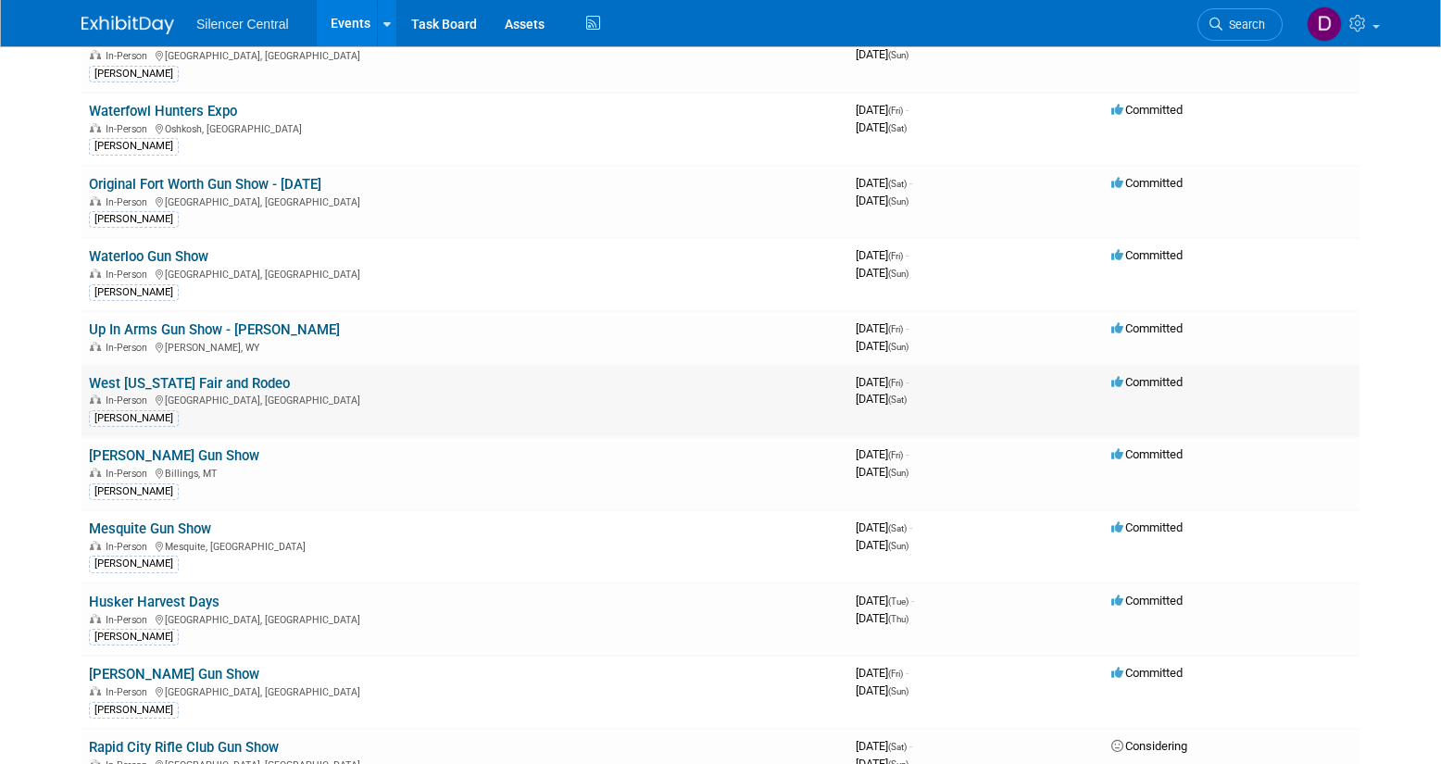
scroll to position [303, 0]
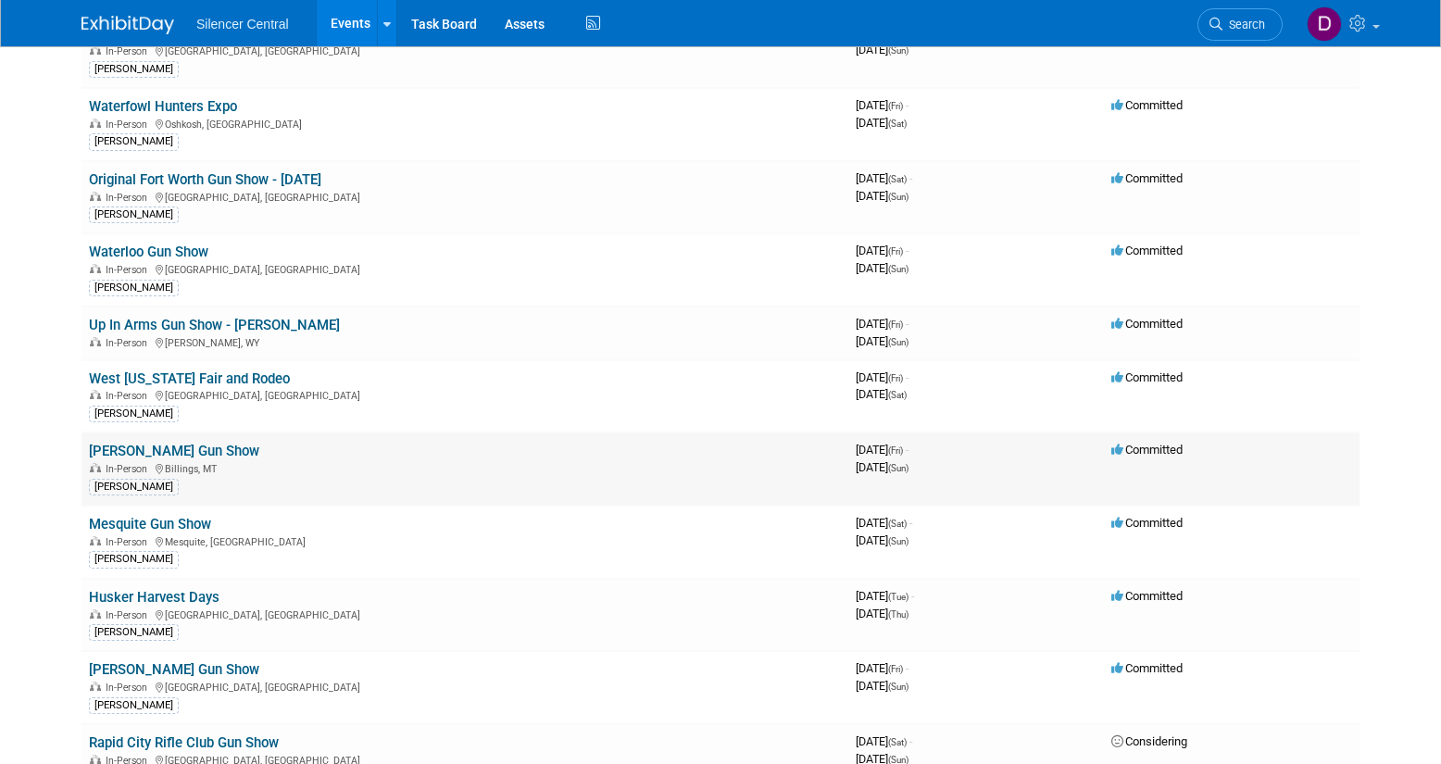
click at [182, 454] on link "[PERSON_NAME] Gun Show" at bounding box center [174, 451] width 170 height 17
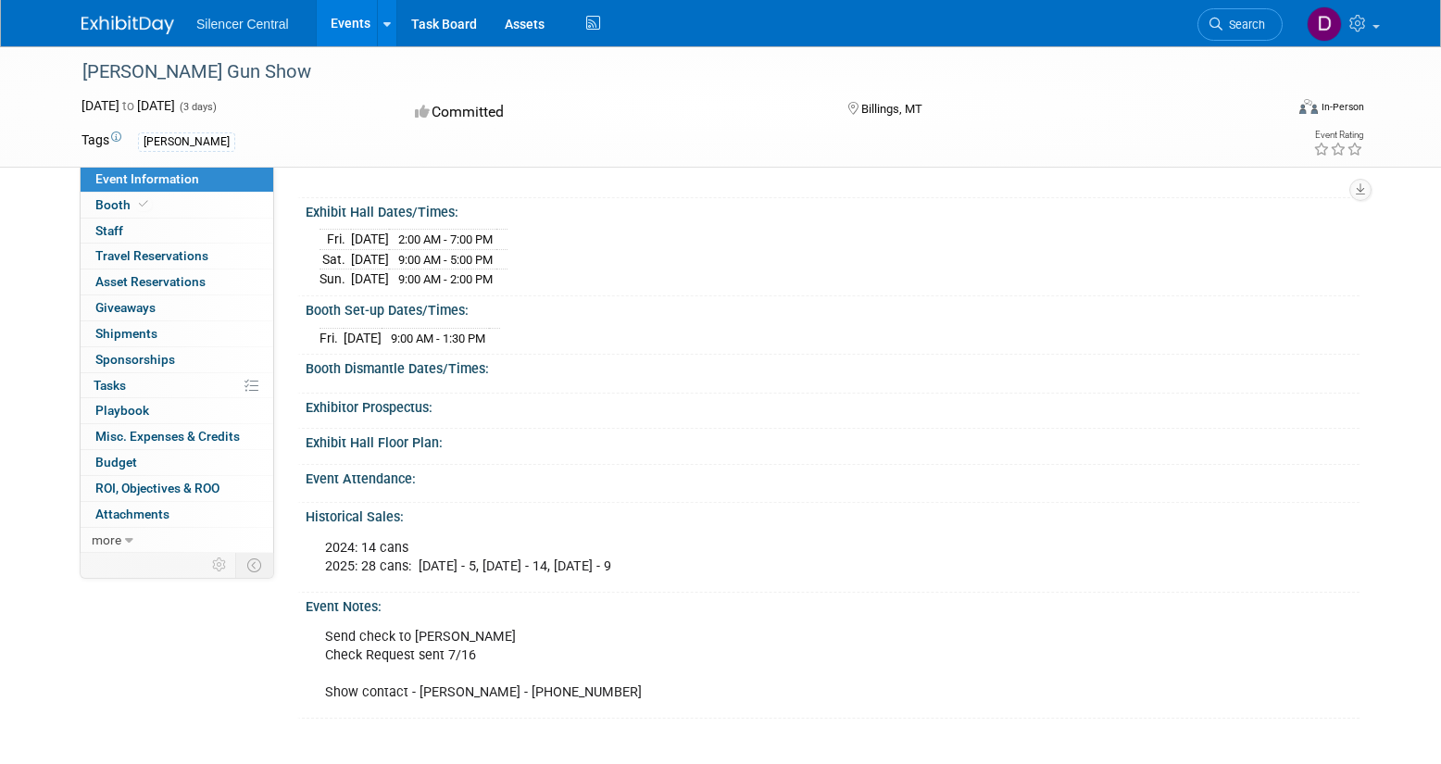
scroll to position [178, 0]
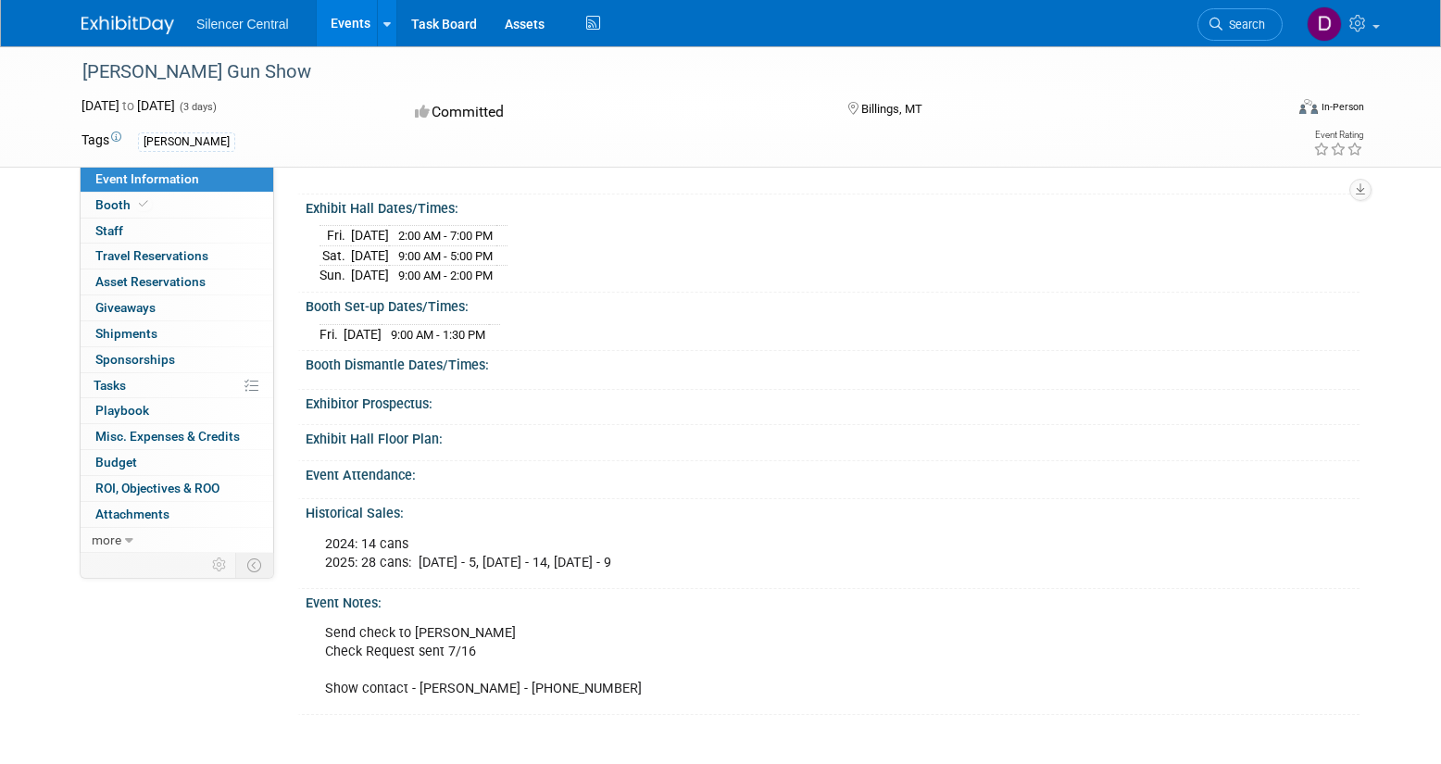
click at [344, 25] on link "Events" at bounding box center [351, 23] width 68 height 46
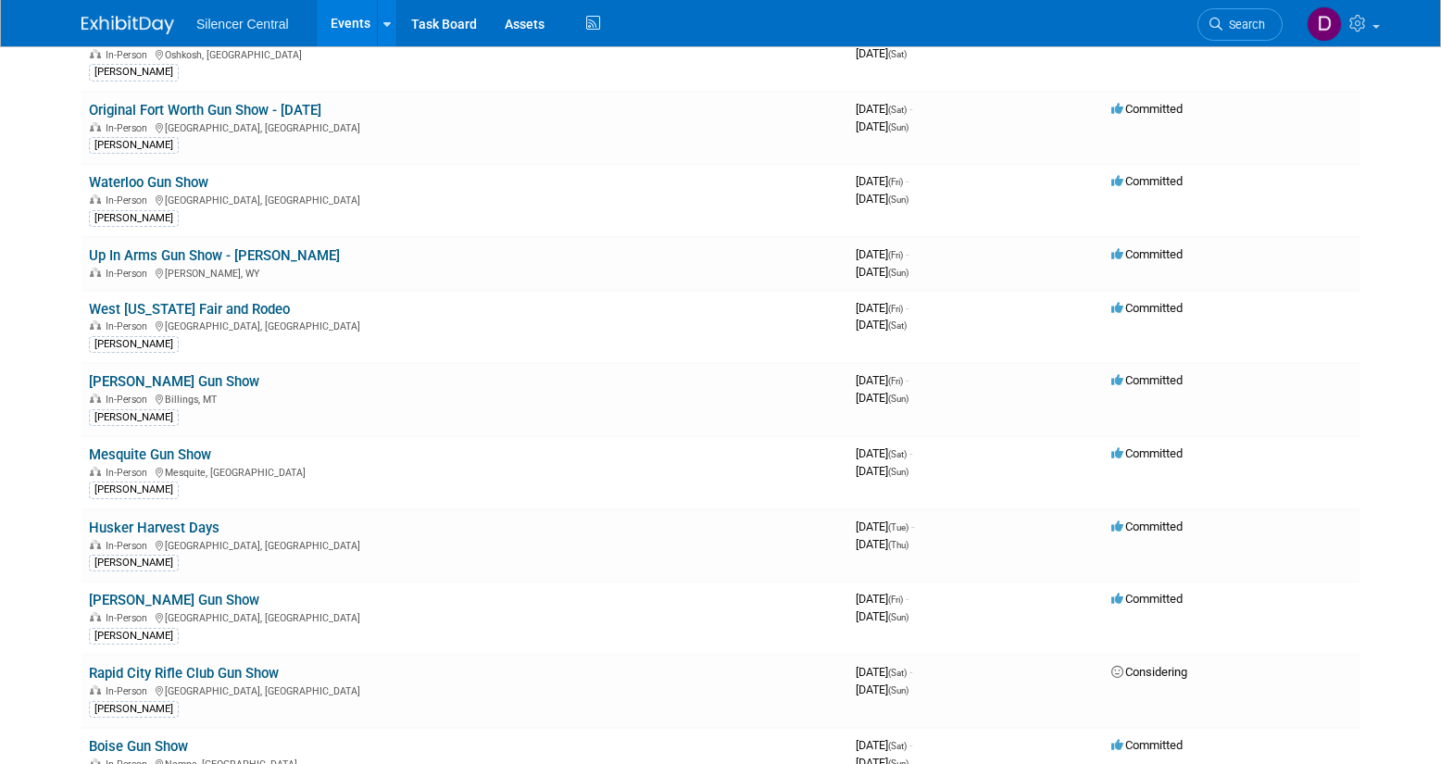
scroll to position [373, 0]
click at [193, 459] on link "Mesquite Gun Show" at bounding box center [150, 453] width 122 height 17
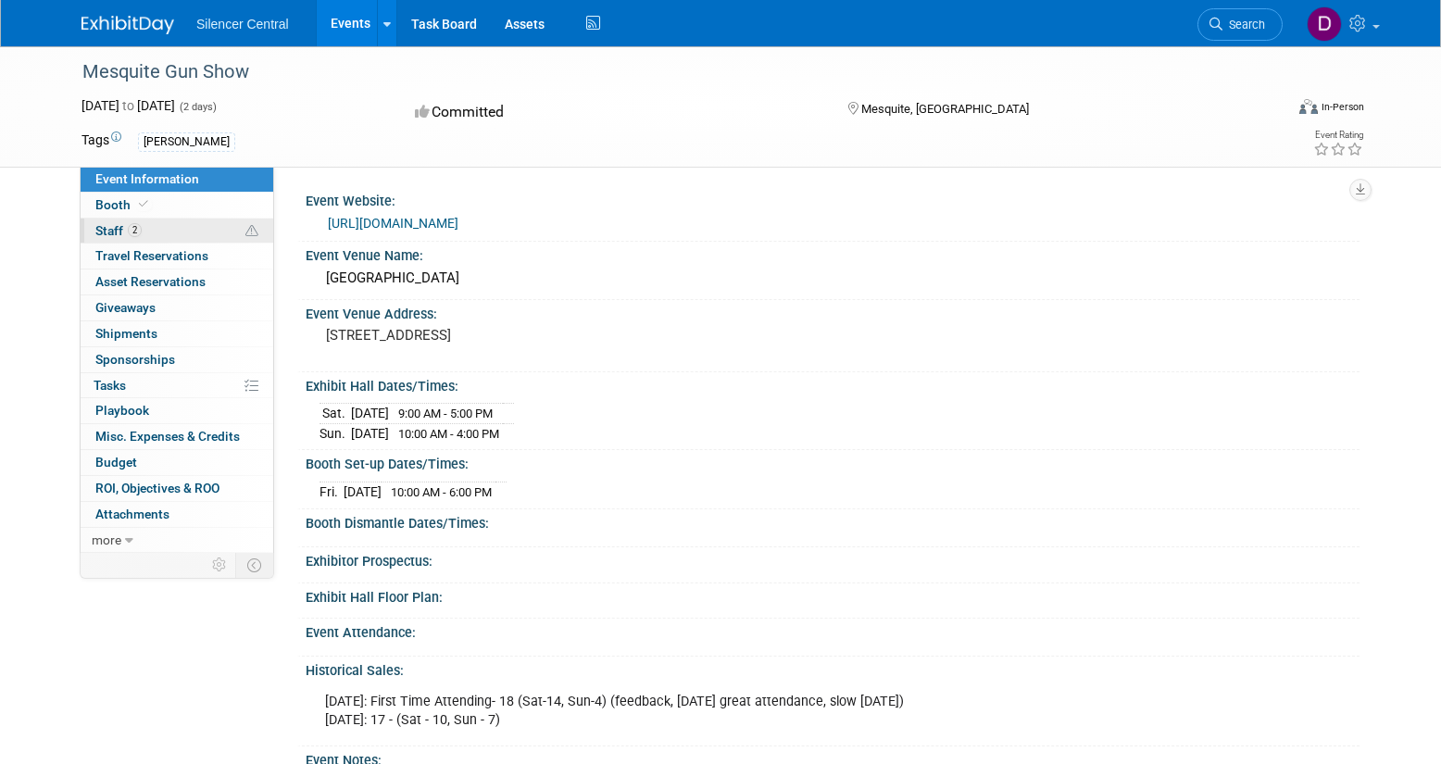
click at [178, 231] on link "2 Staff 2" at bounding box center [177, 231] width 193 height 25
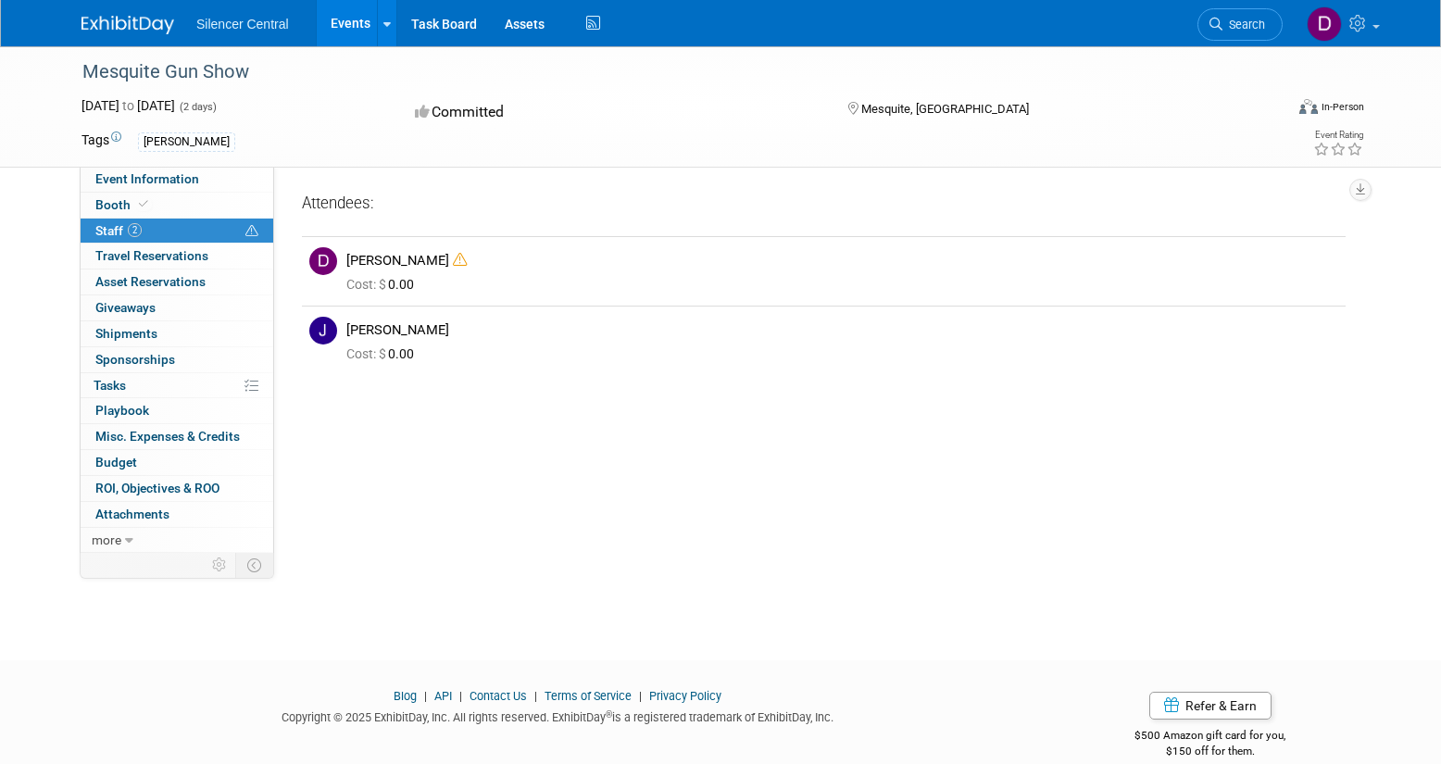
click at [346, 28] on link "Events" at bounding box center [351, 23] width 68 height 46
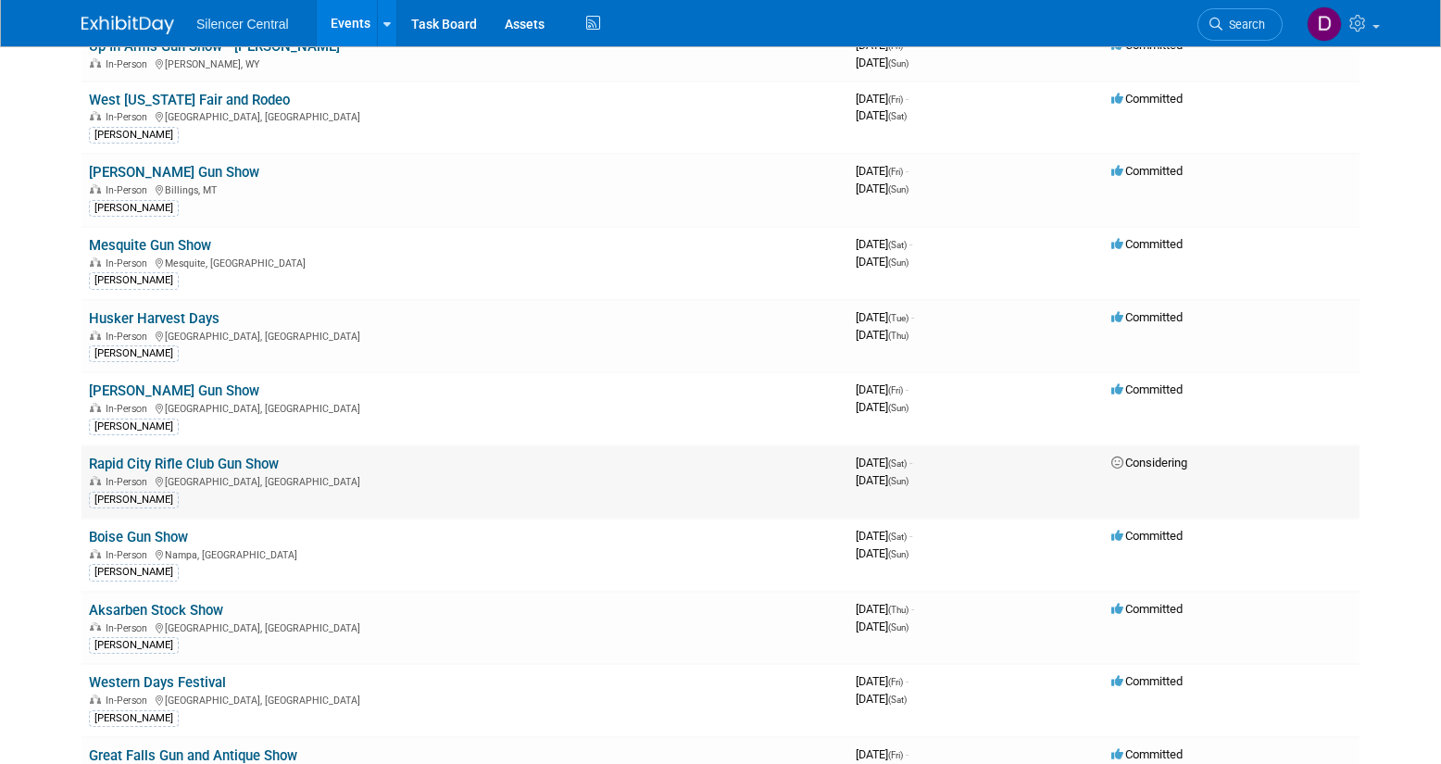
scroll to position [614, 0]
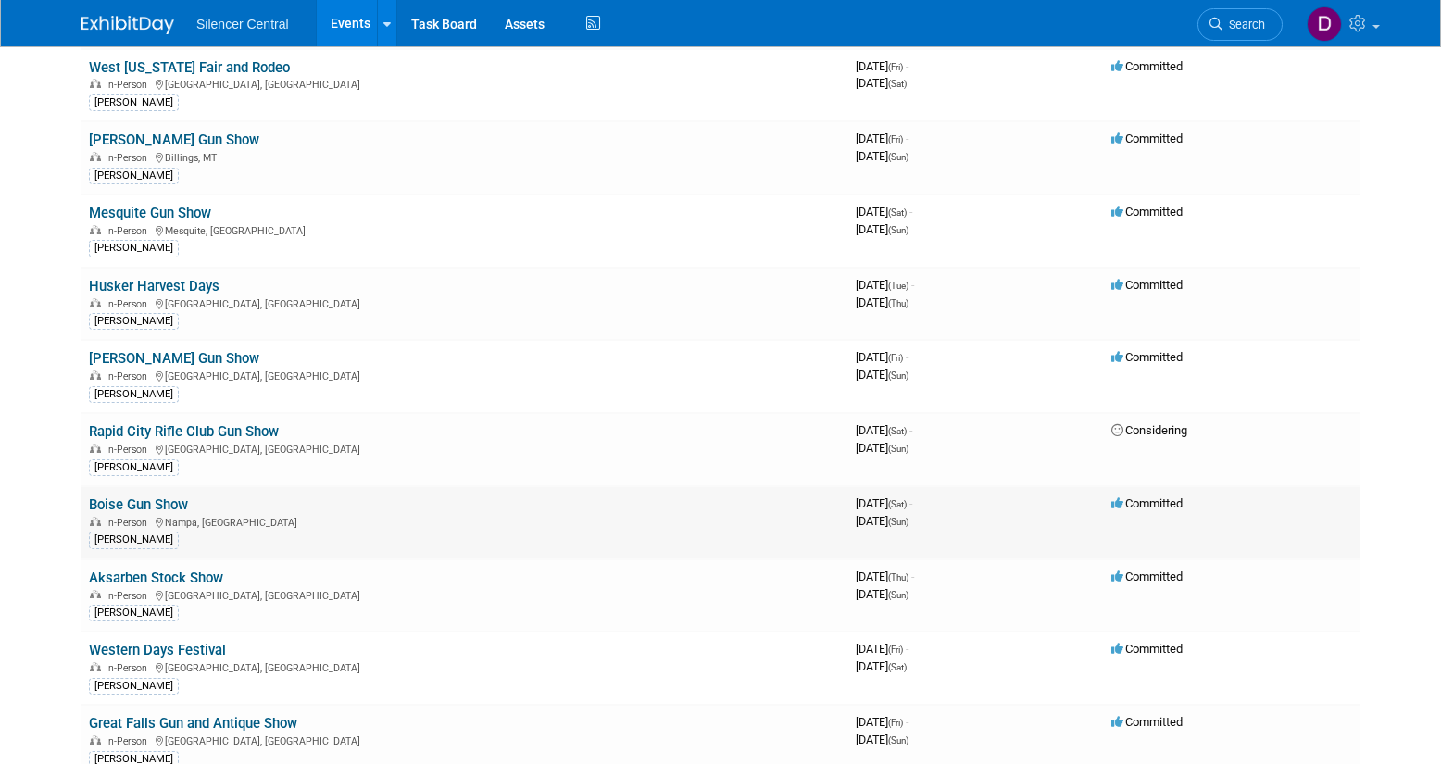
click at [179, 507] on link "Boise Gun Show" at bounding box center [138, 504] width 99 height 17
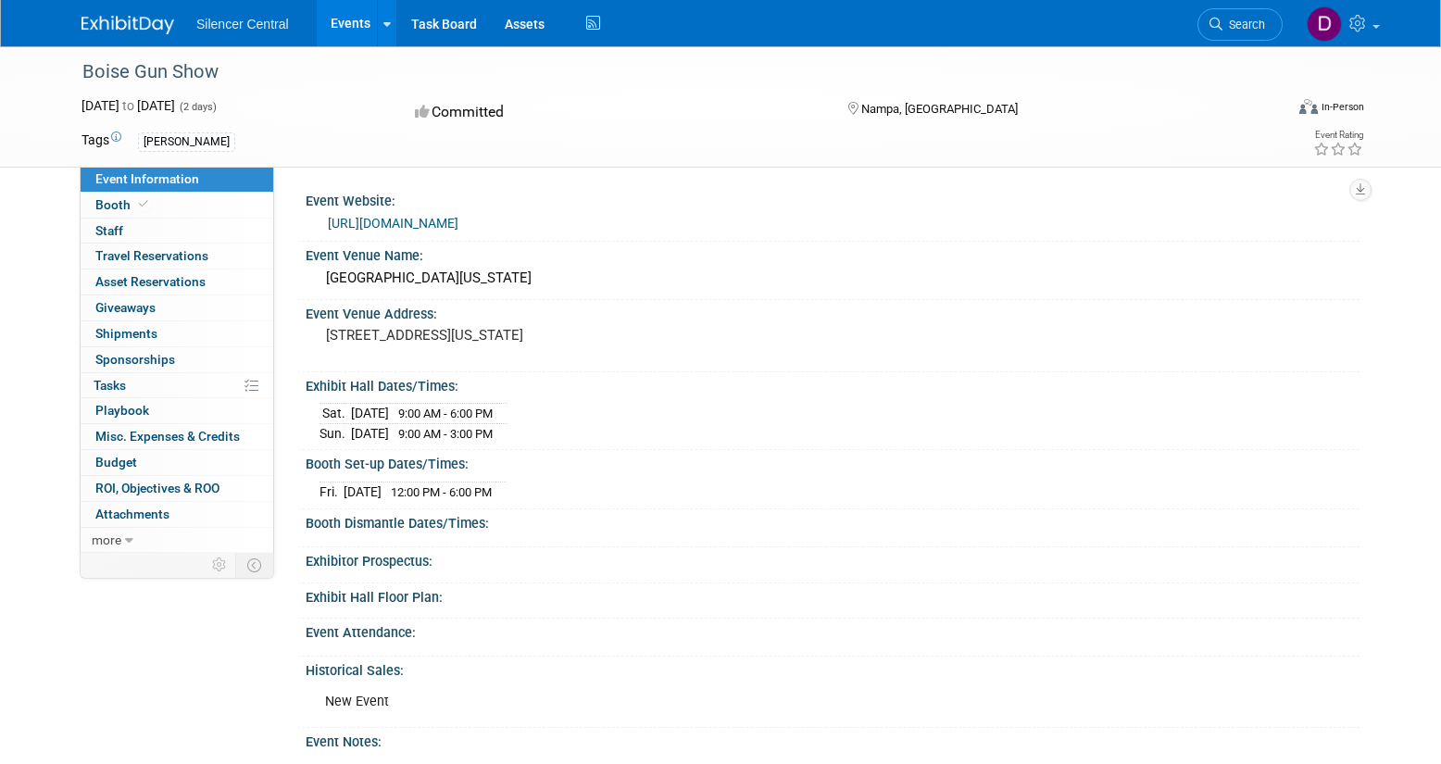
click at [350, 27] on link "Events" at bounding box center [351, 23] width 68 height 46
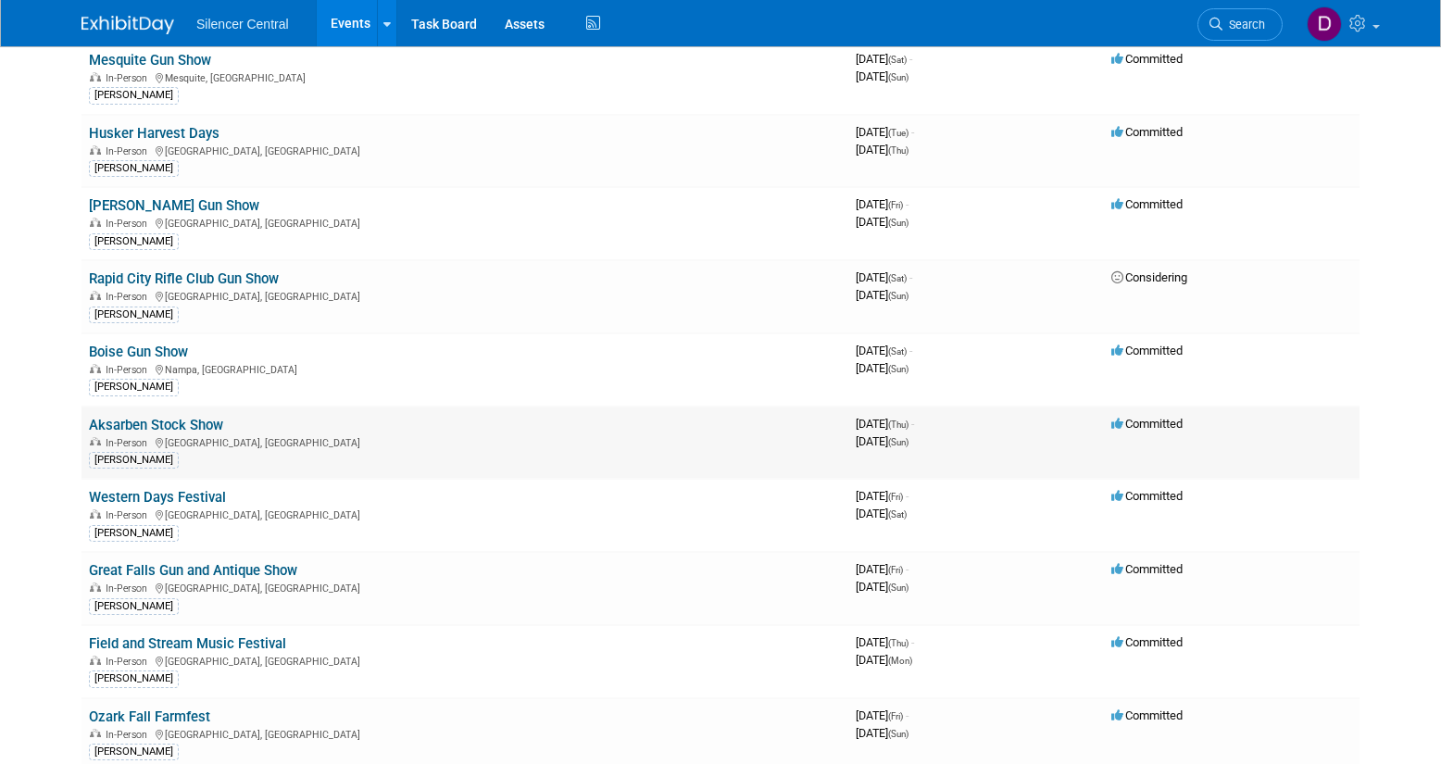
scroll to position [772, 0]
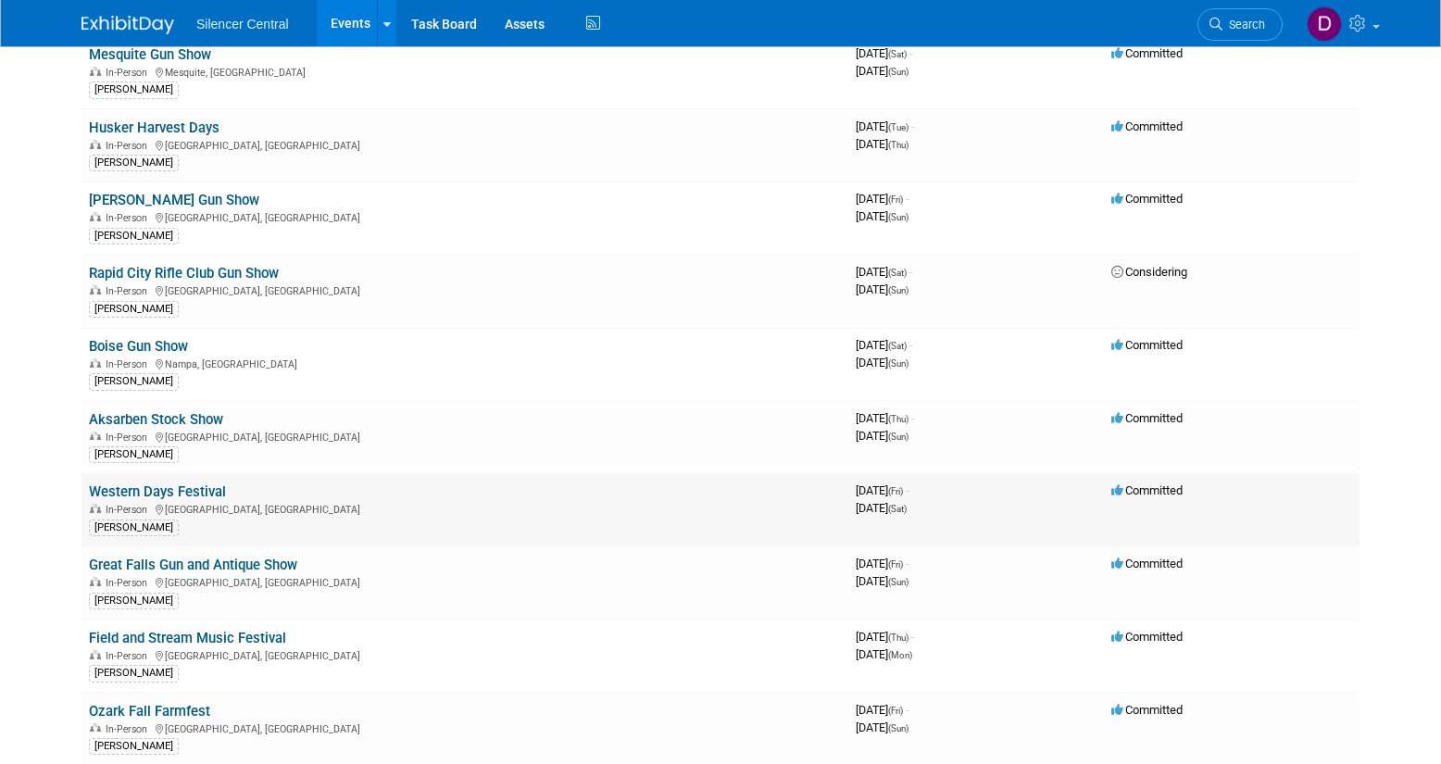
click at [184, 492] on link "Western Days Festival" at bounding box center [157, 491] width 137 height 17
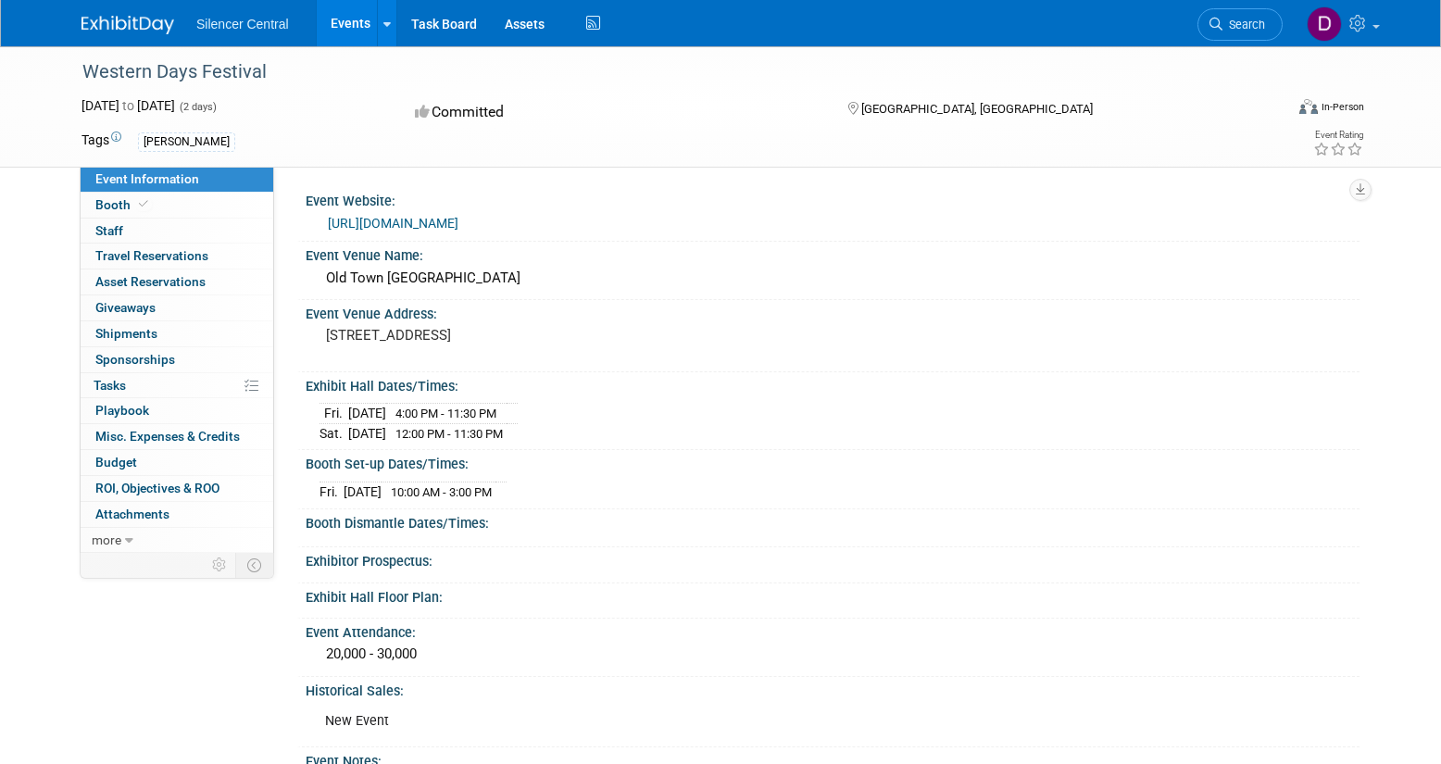
click at [349, 25] on link "Events" at bounding box center [351, 23] width 68 height 46
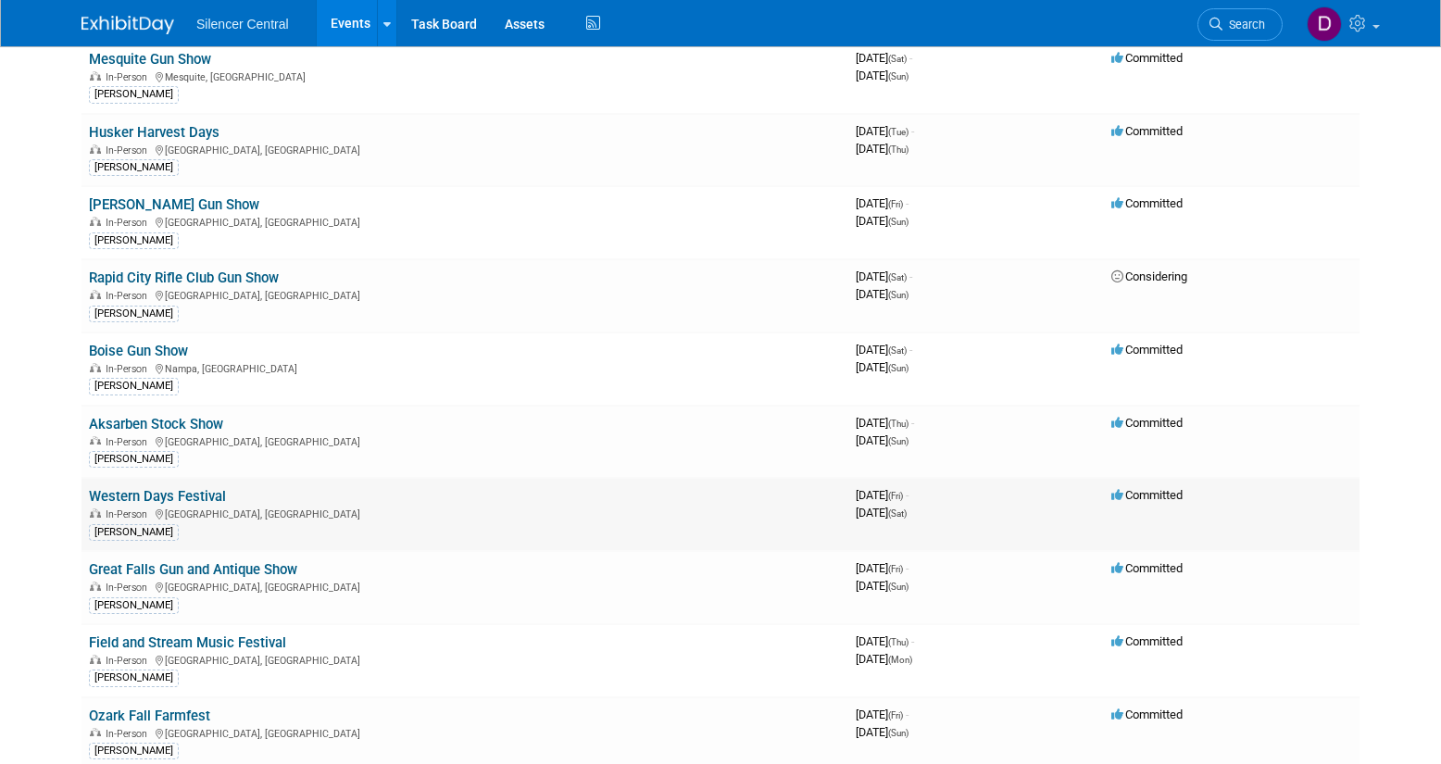
scroll to position [769, 0]
click at [257, 570] on link "Great Falls Gun and Antique Show" at bounding box center [193, 568] width 208 height 17
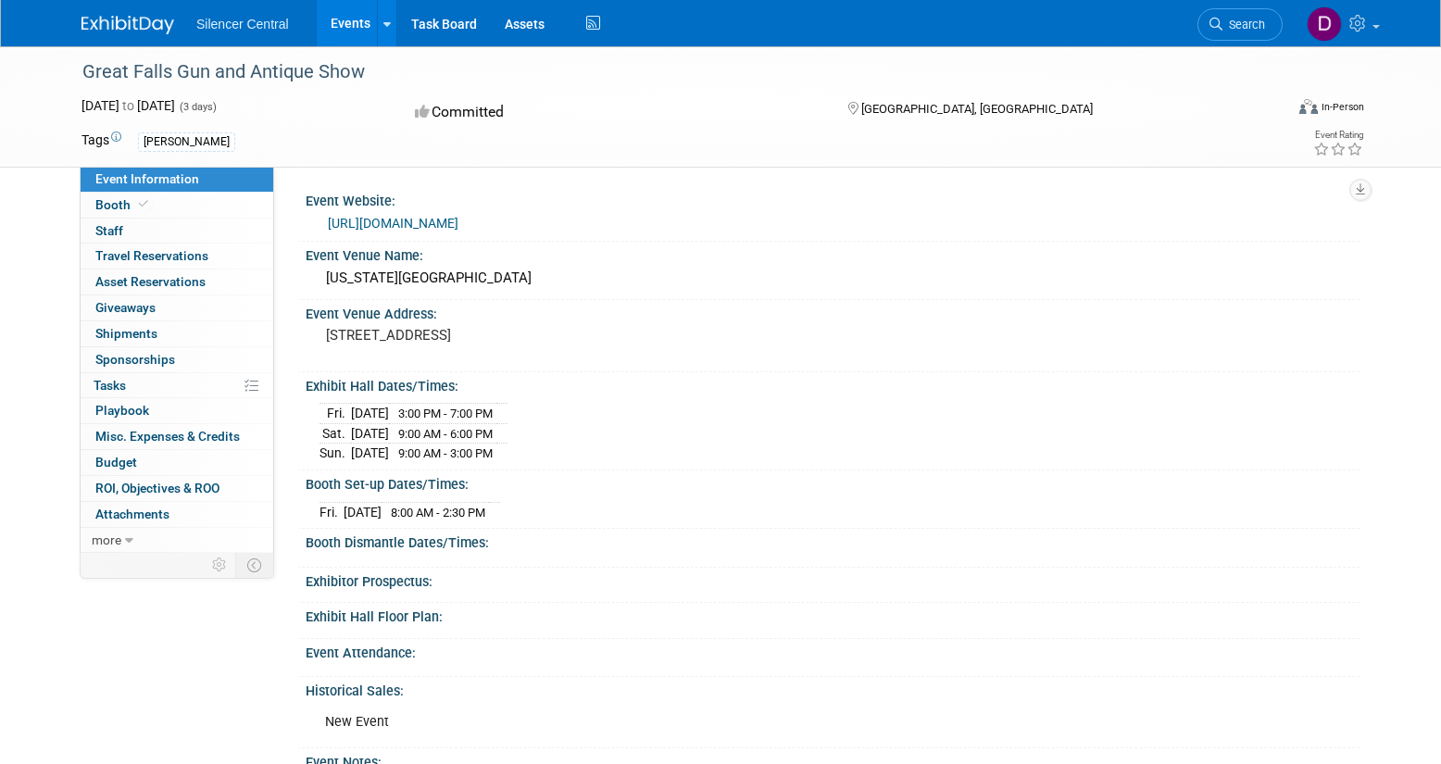
click at [350, 21] on link "Events" at bounding box center [351, 23] width 68 height 46
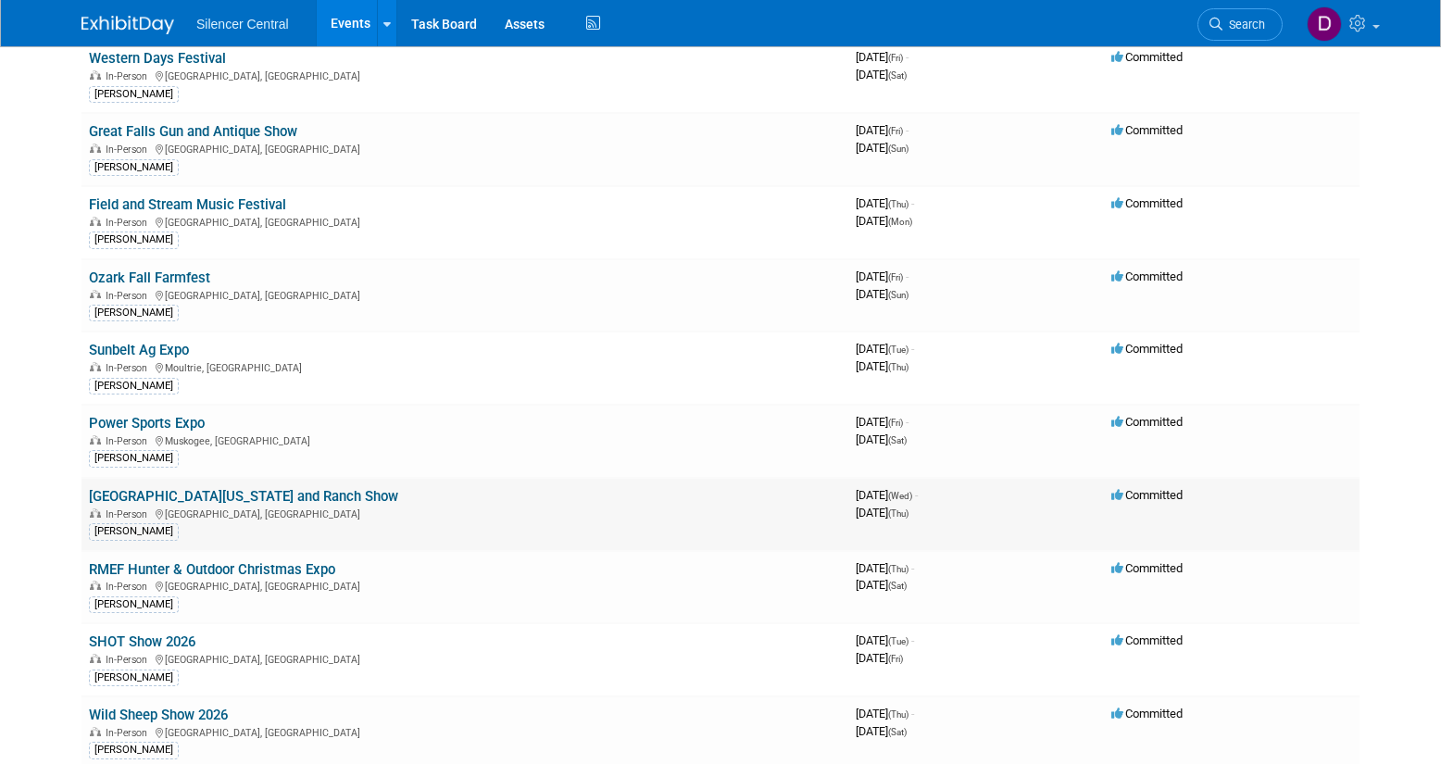
scroll to position [1231, 0]
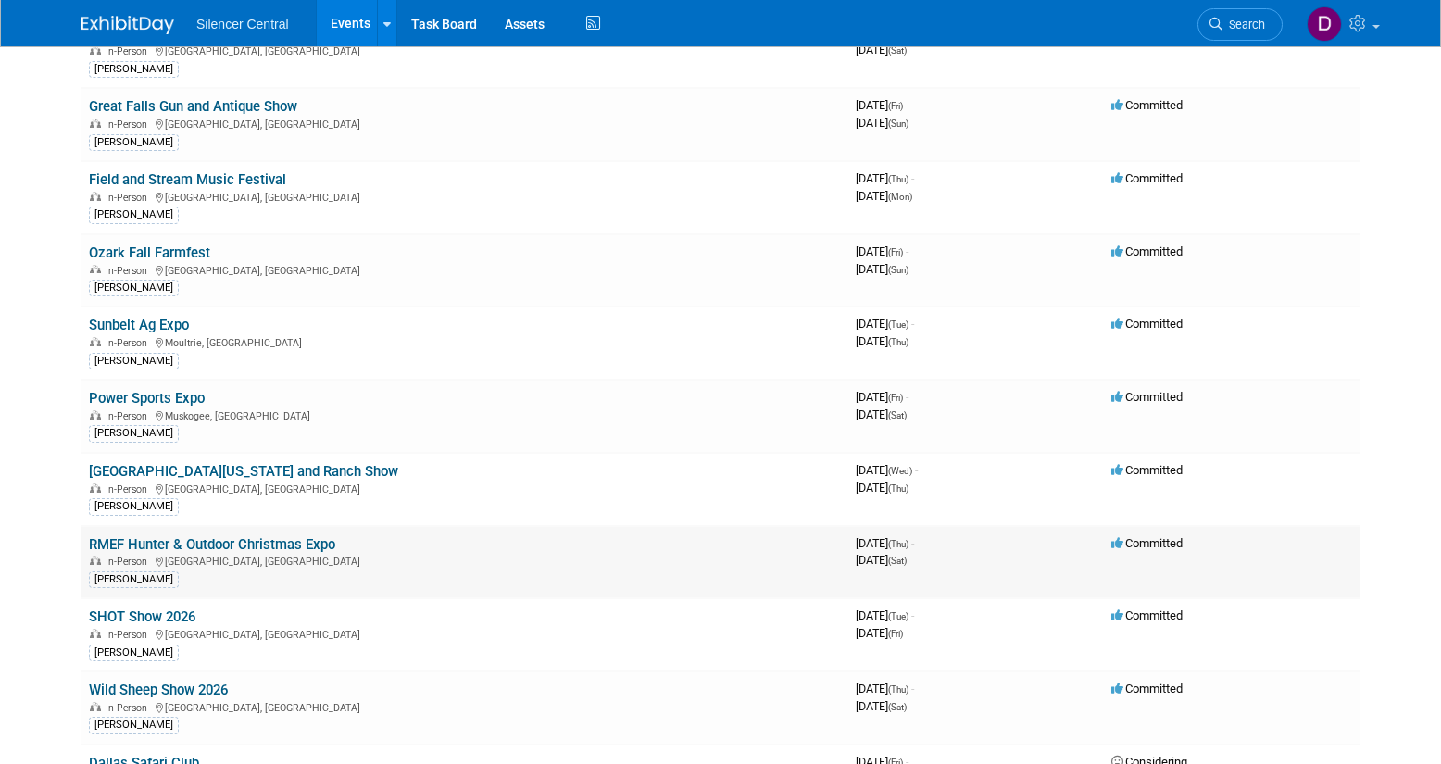
click at [278, 543] on link "RMEF Hunter & Outdoor Christmas Expo" at bounding box center [212, 544] width 246 height 17
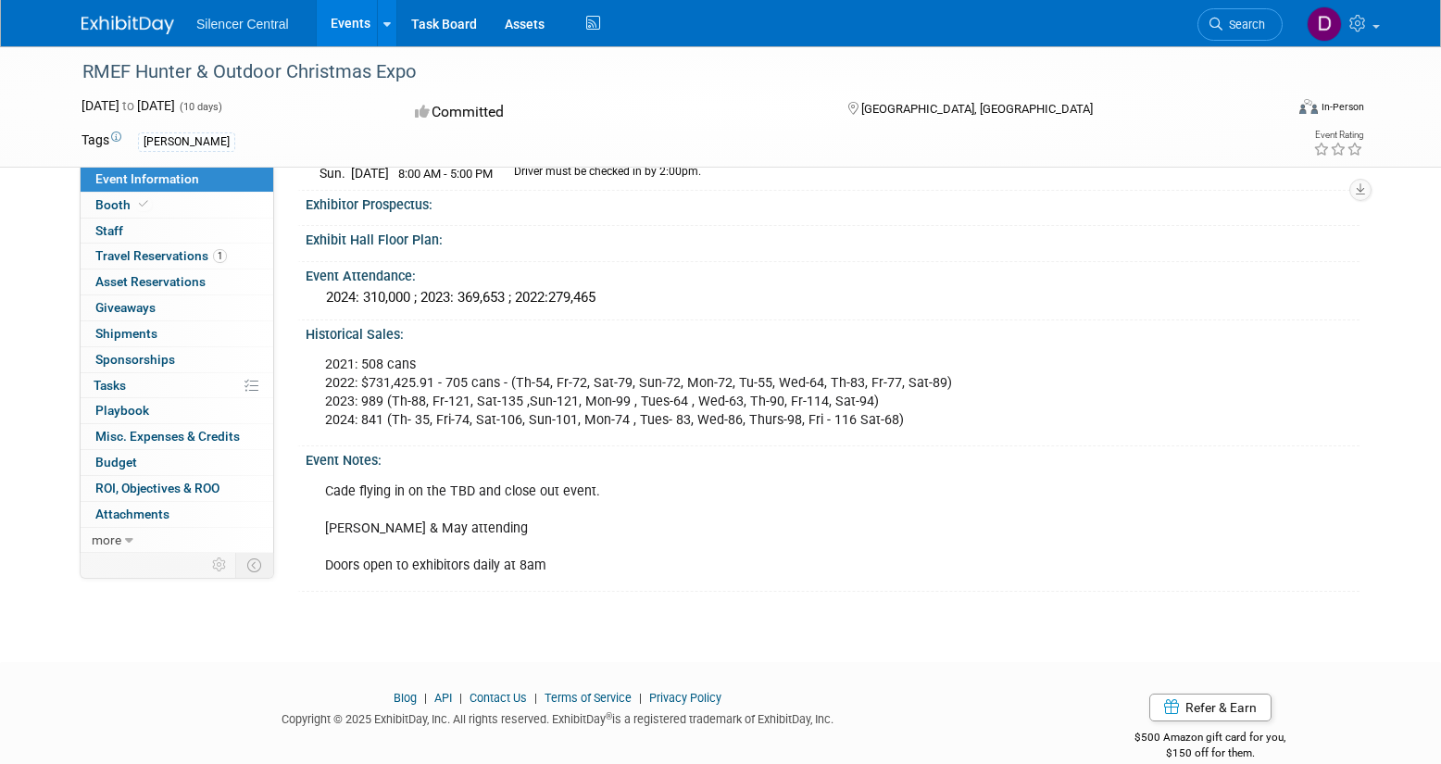
scroll to position [611, 0]
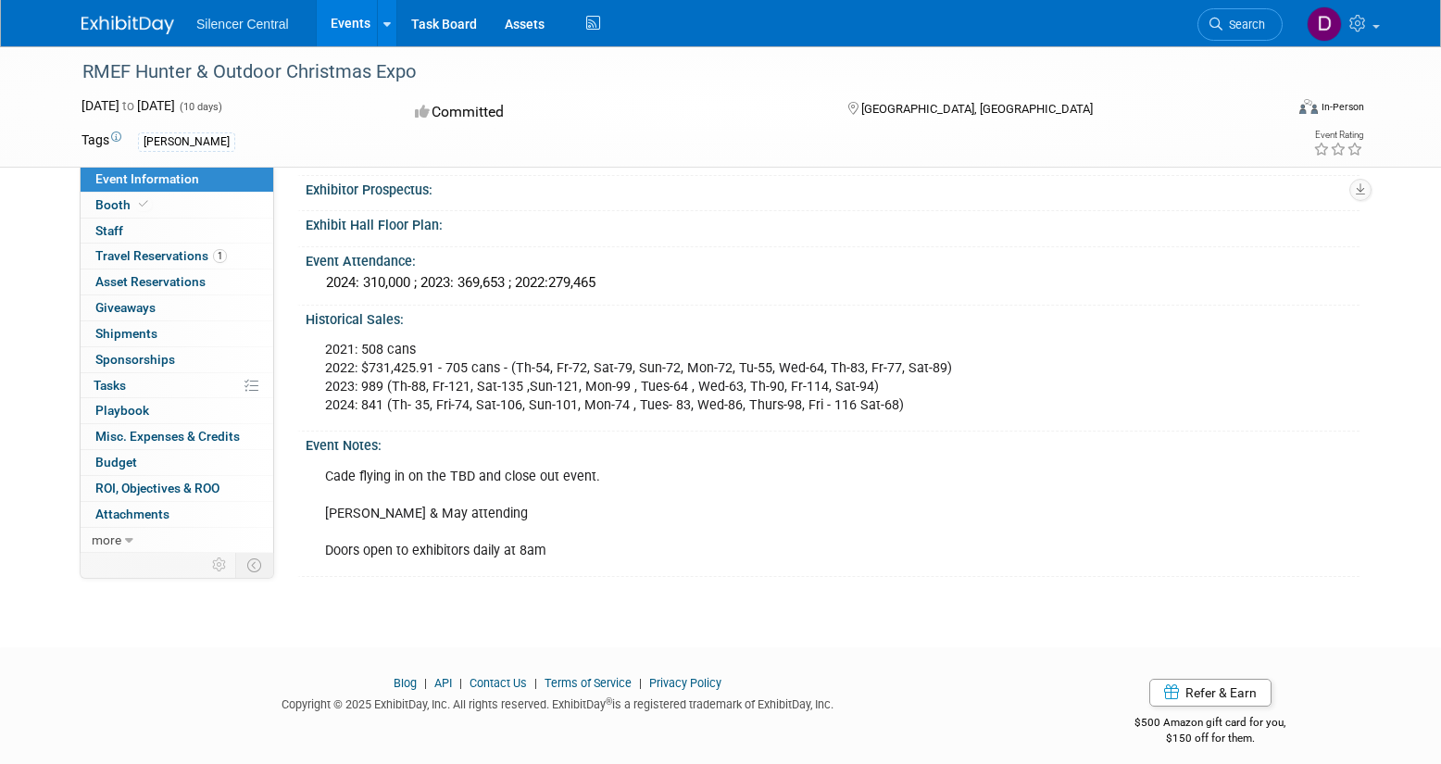
click at [357, 29] on link "Events" at bounding box center [351, 23] width 68 height 46
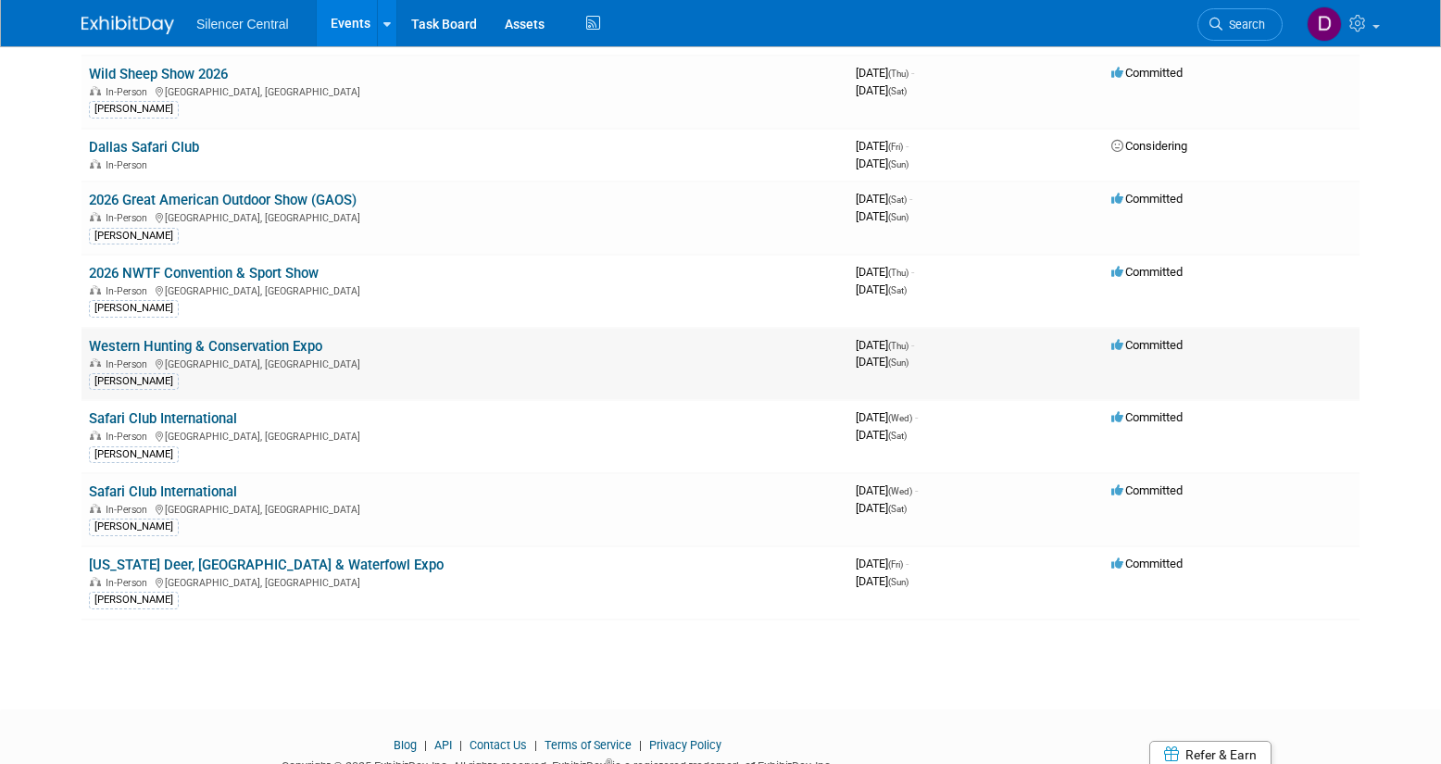
scroll to position [1849, 0]
